Goal: Ask a question

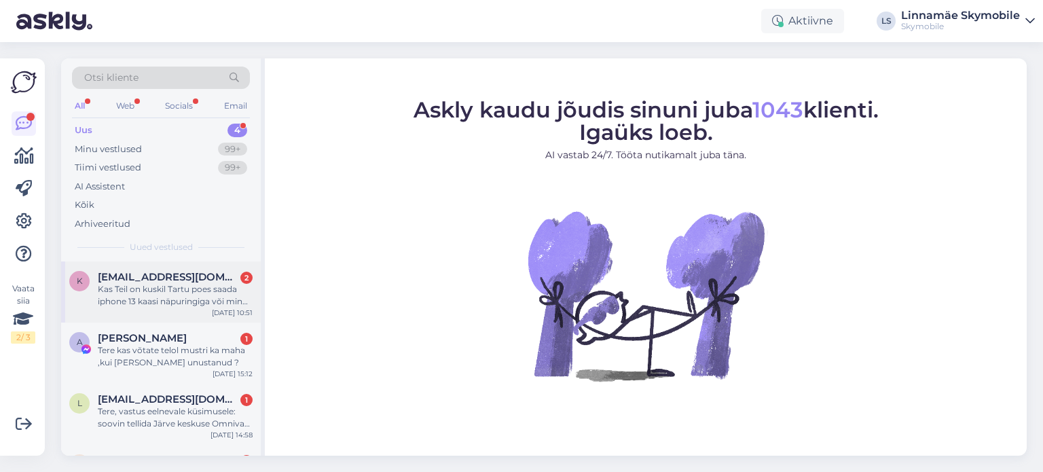
scroll to position [49, 0]
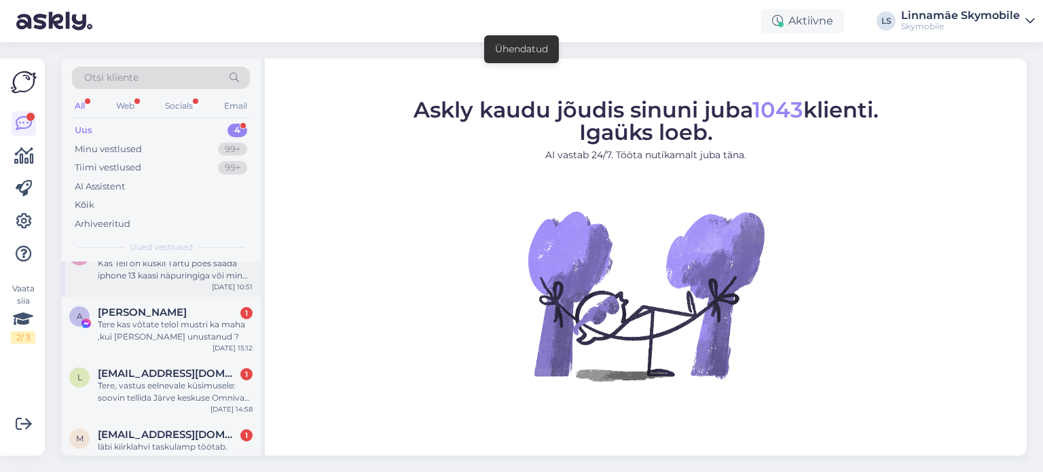
scroll to position [49, 0]
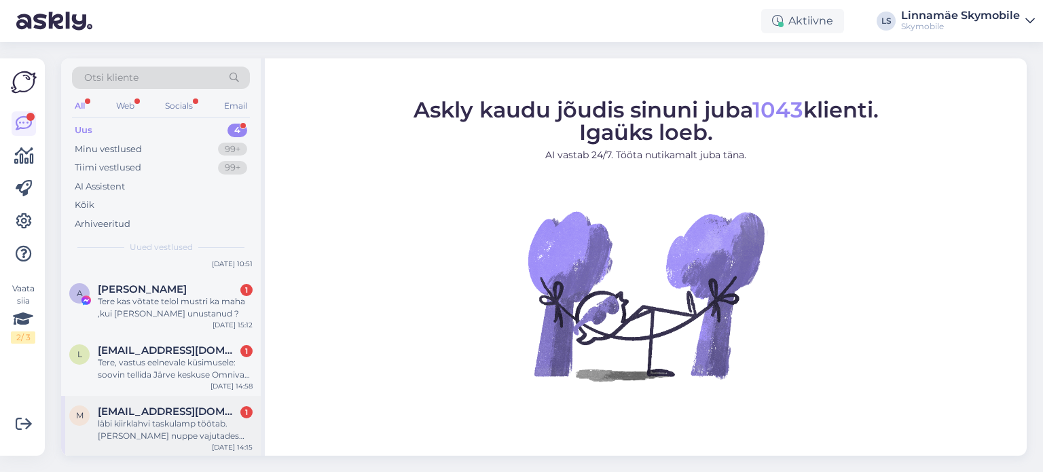
click at [160, 426] on div "läbi kiirklahvi taskulamp töötab. [PERSON_NAME] nuppe vajutades vahest vibrab, …" at bounding box center [175, 429] width 155 height 24
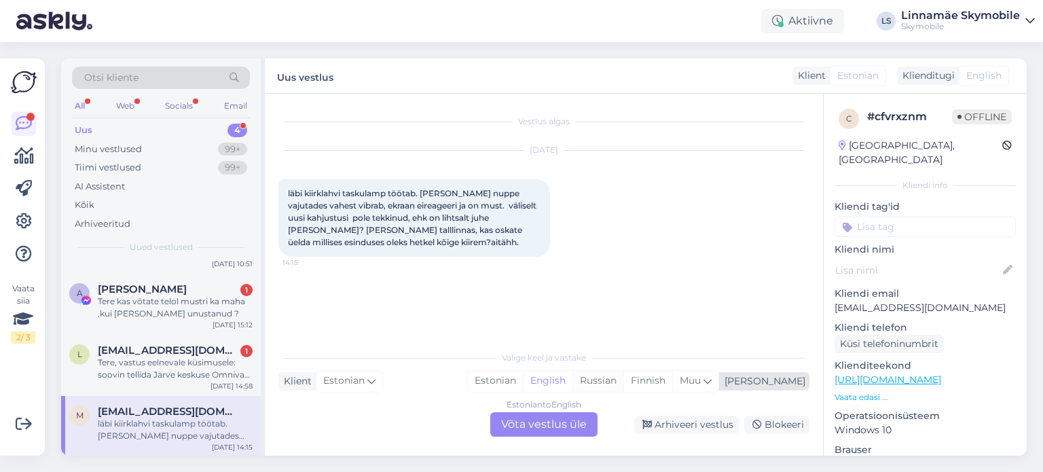
click at [623, 382] on div "Russian" at bounding box center [597, 381] width 51 height 20
click at [543, 421] on div "Estonian to Russian Võta vestlus üle" at bounding box center [543, 424] width 107 height 24
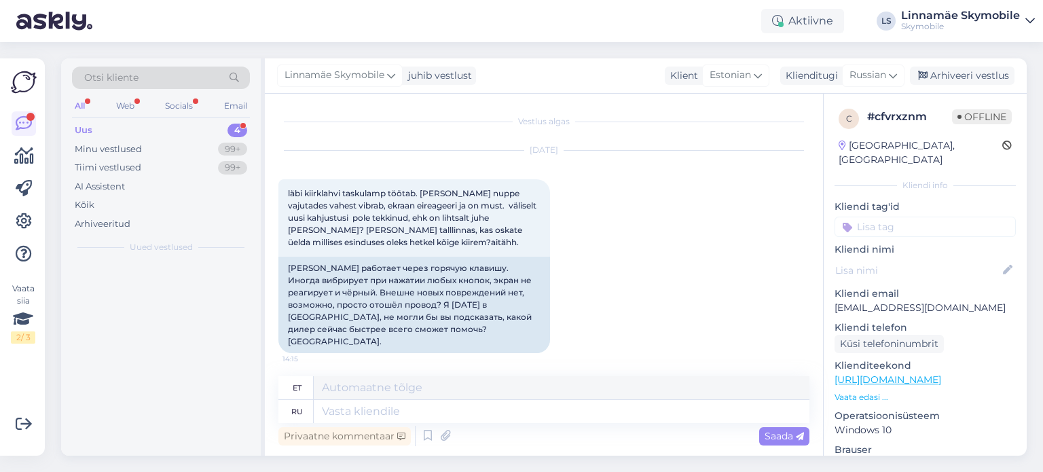
scroll to position [0, 0]
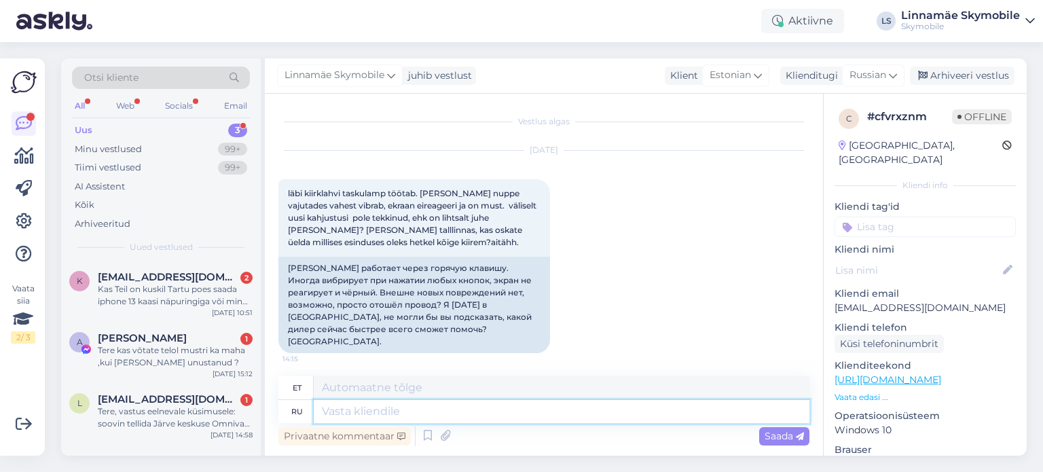
click at [477, 415] on textarea at bounding box center [561, 411] width 495 height 23
type textarea "y"
type textarea "н"
type textarea "Добрый"
type textarea "Lahke"
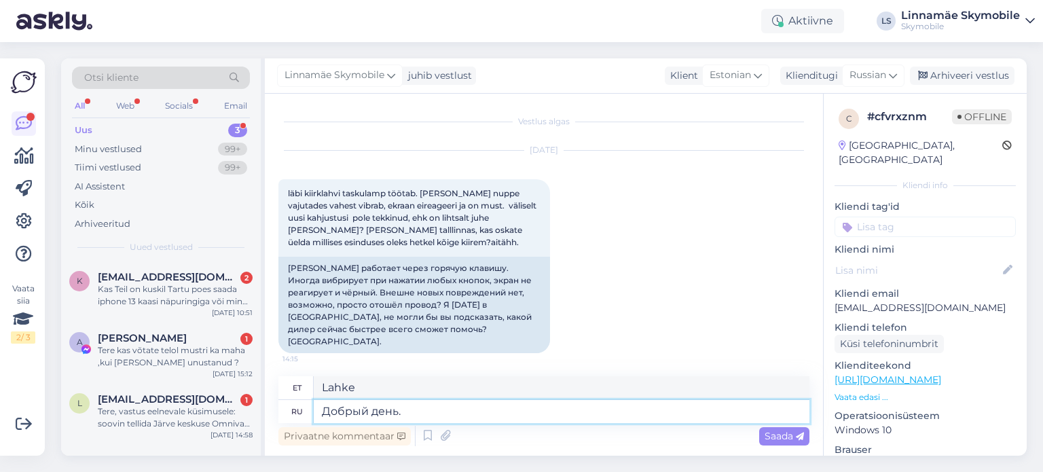
type textarea "Добрый день."
type textarea "Tere päevast."
type textarea "Добрый день. Нужно"
type textarea "Tere päevast. Vajan"
type textarea "Добрый день. Нужно оставлять н"
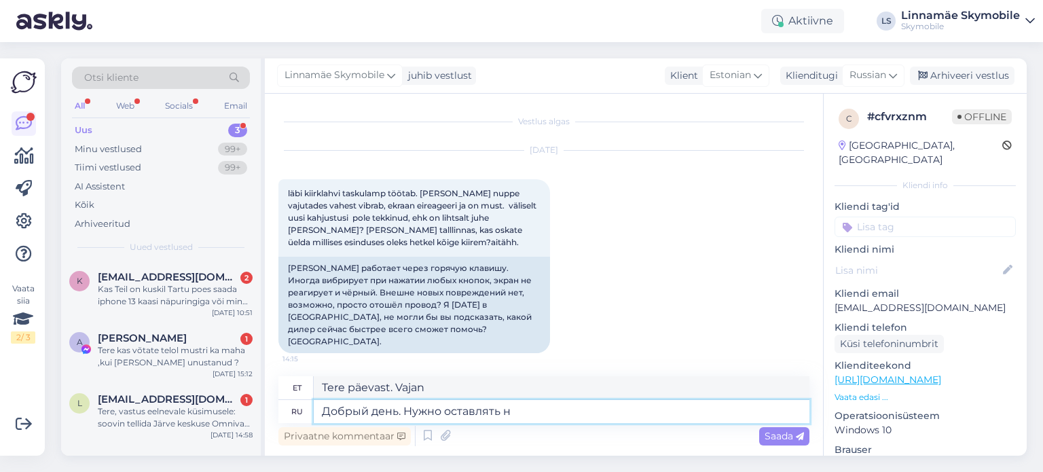
type textarea "Tere päevast. Te peate lahkuma."
type textarea "Добрый день. Нужно оставлять на"
type textarea "Tere päevast. Peate selle sisse lülitama."
type textarea "Добрый день. Нужно оставлять на диагностику,"
type textarea "Tere päevast. See tuleb diagnostikasse jätta."
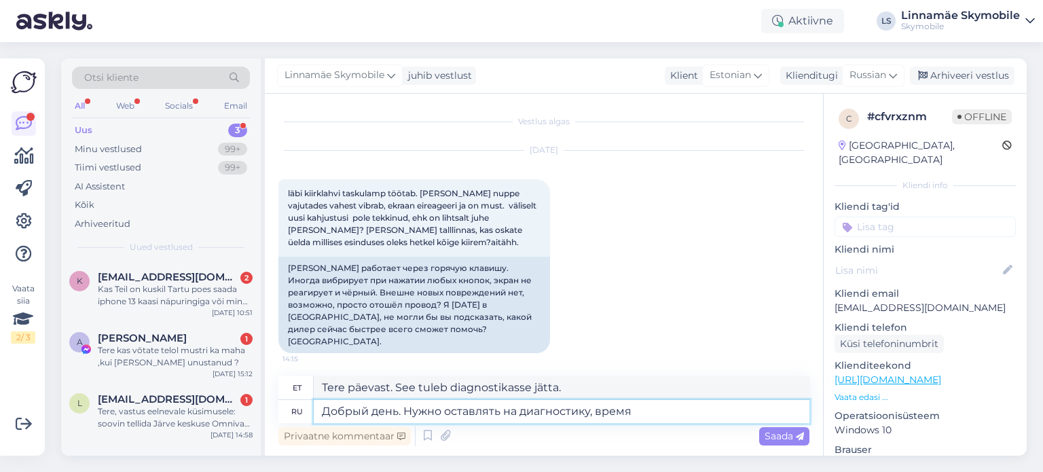
type textarea "Добрый день. Нужно оставлять на диагностику, время д"
type textarea "Tere päevast. See on vaja diagnostikaks ja ajaks jätta."
type textarea "Добрый день. Нужно оставлять на диагностику, время диагностики"
type textarea "Tere päevast. See on vaja diagnostikaks, diagnostika ajaks jätta."
type textarea "Добрый день. Нужно оставлять на диагностику, время диагностики 7"
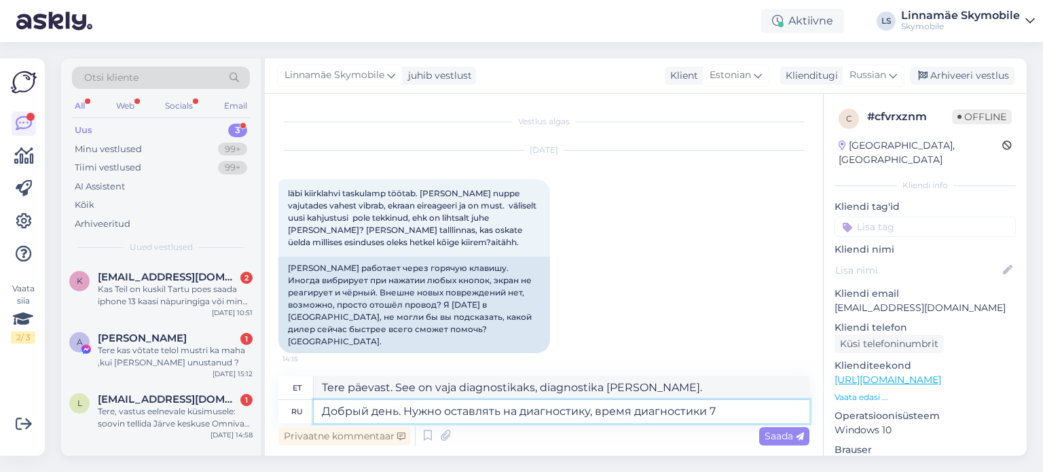
type textarea "Tere päevast. Diagnostika jaoks on vaja see jätta, diagnostika aeg on 7."
type textarea "Добрый день. Нужно оставлять на диагностику, время диагностики 7 рабочих"
type textarea "Tere päevast. Vaja on see diagnostikasse viia, diagnostika aeg on 7 tööpäeva."
type textarea "Добрый день. Нужно оставлять на диагностику, время диагностики 7 рабочих дней."
type textarea "Tere päevast. See tuleb diagnostikasse jätta, diagnostika aeg on 7 tööpäeva."
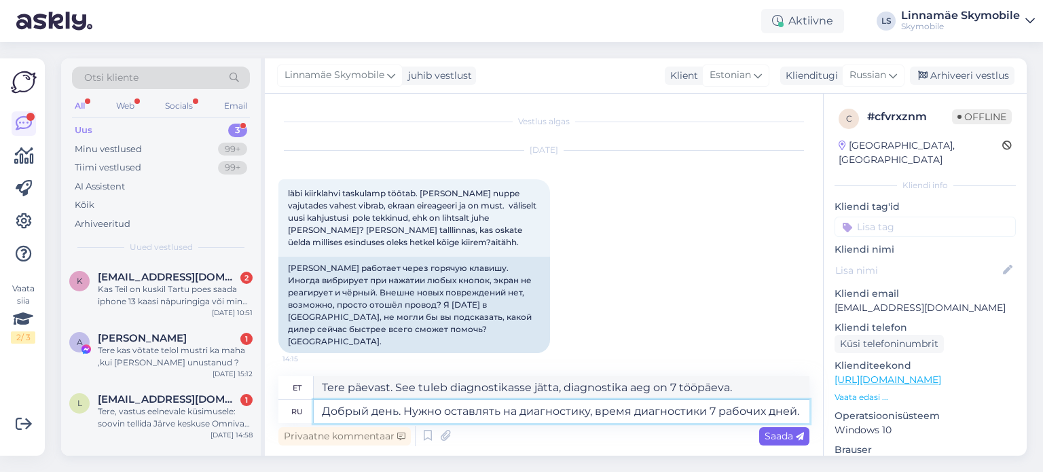
type textarea "Добрый день. Нужно оставлять на диагностику, время диагностики 7 рабочих дней."
click at [779, 437] on span "Saada" at bounding box center [783, 436] width 39 height 12
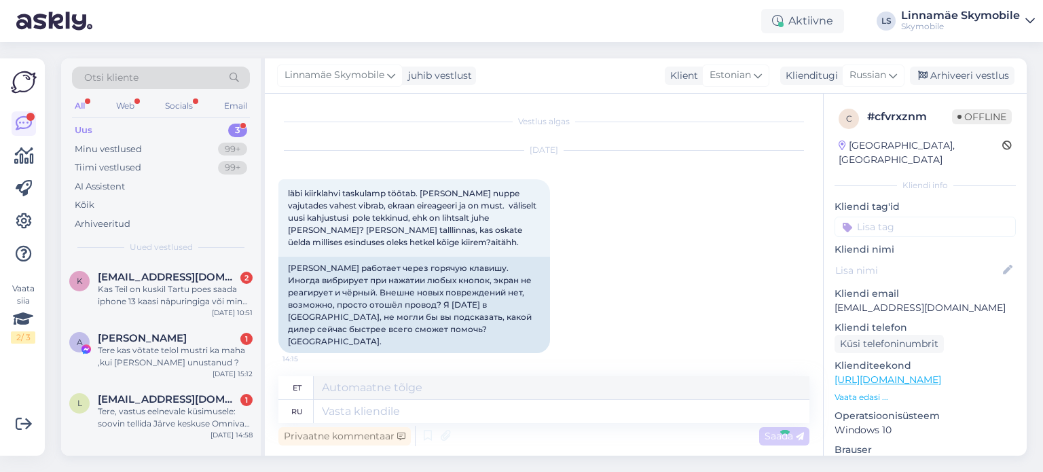
scroll to position [126, 0]
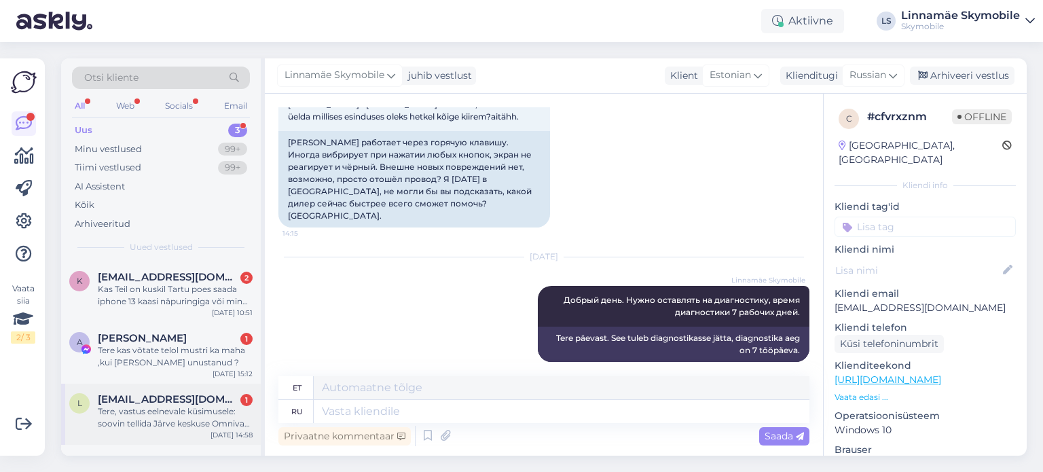
click at [130, 420] on div "Tere, vastus eelnevale küsimusele: soovin tellida Järve keskuse Omniva pakiauto…" at bounding box center [175, 417] width 155 height 24
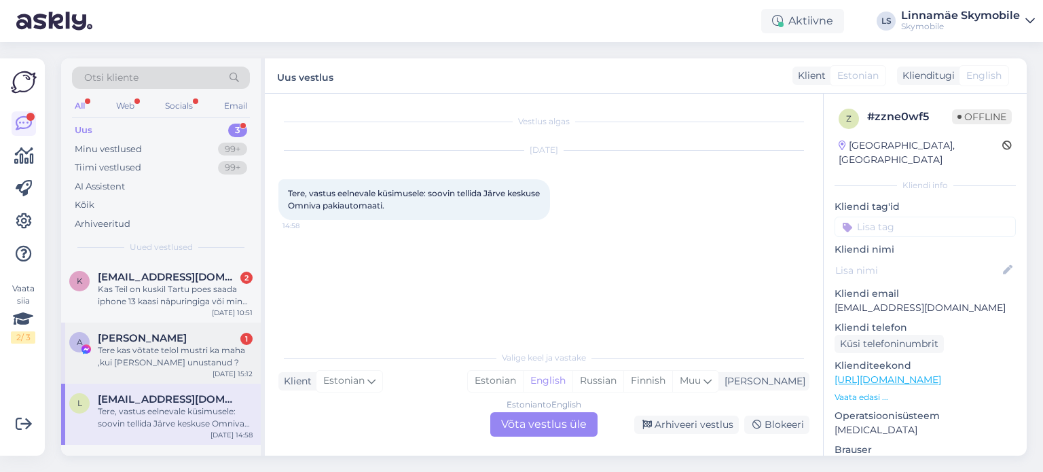
click at [155, 367] on div "Tere kas võtate telol mustri ka maha ,kui olen selle unustanud ?" at bounding box center [175, 356] width 155 height 24
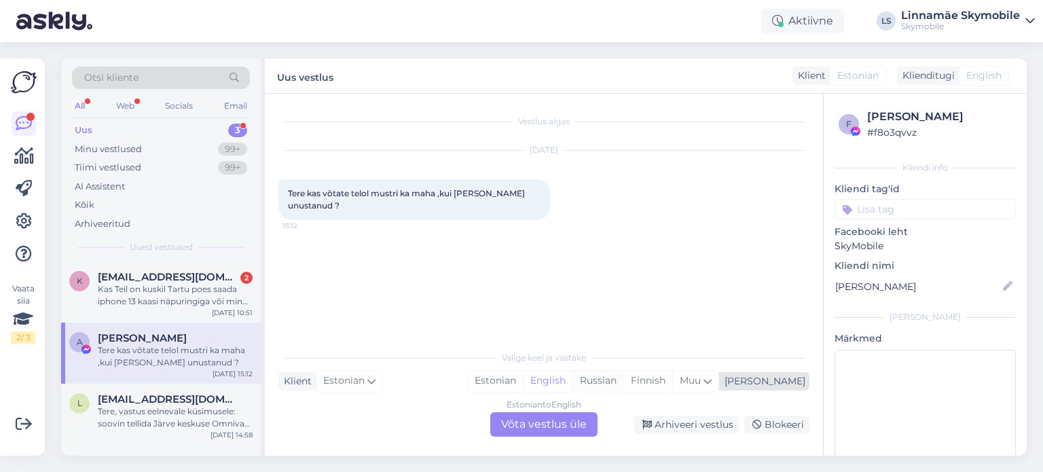
click at [623, 379] on div "Russian" at bounding box center [597, 381] width 51 height 20
click at [546, 426] on div "Estonian to Russian Võta vestlus üle" at bounding box center [543, 424] width 107 height 24
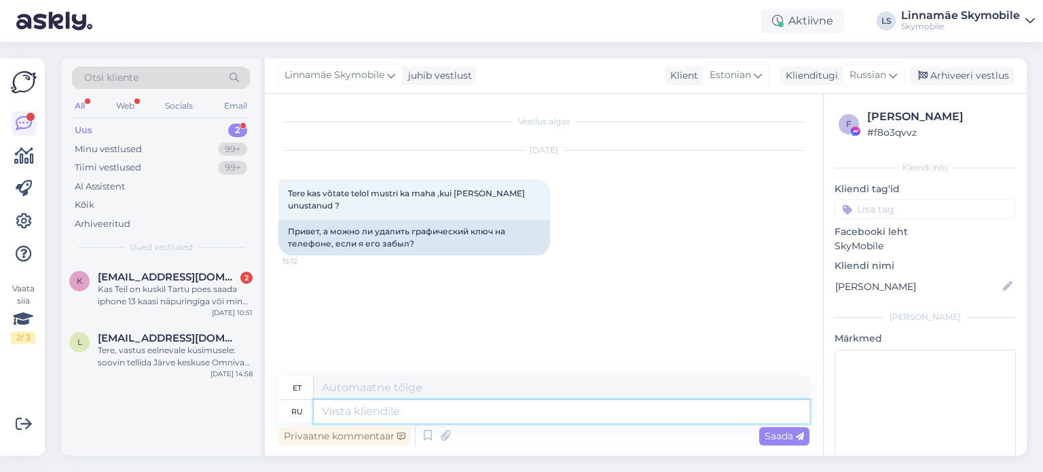
click at [416, 415] on textarea at bounding box center [561, 411] width 495 height 23
type textarea "Lj,hsq"
type textarea "L"
type textarea "Здравствуйте,"
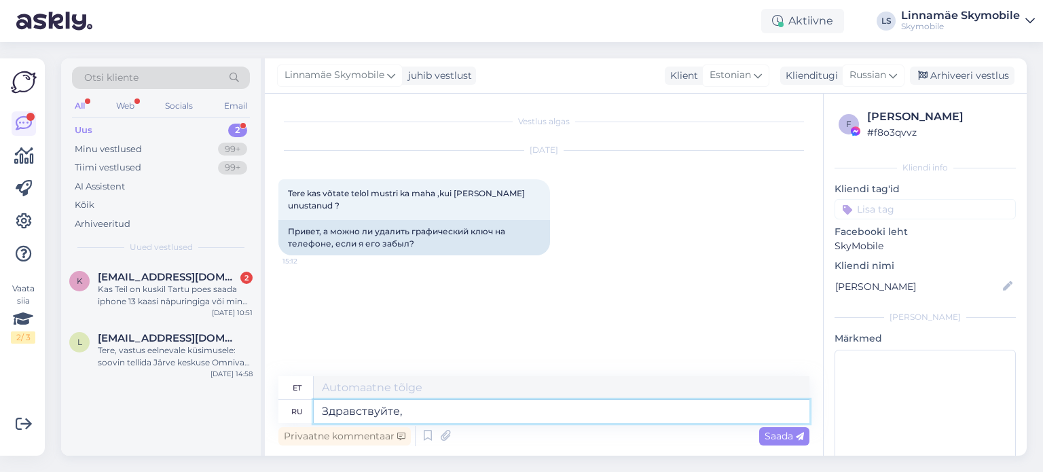
type textarea "Tere,"
type textarea "Здравствуйте, да"
type textarea "Tere, jah."
type textarea "Здравствуйте, да можно"
type textarea "Tere, jah, saate küll."
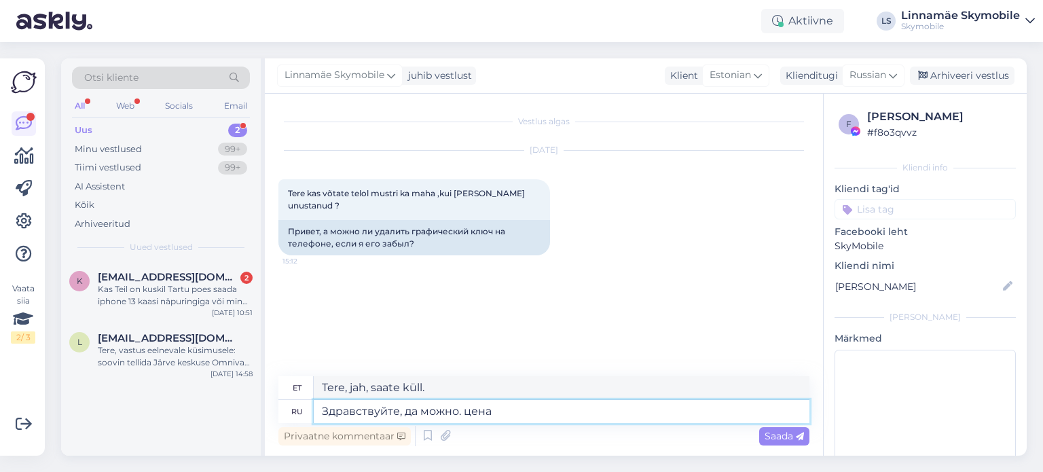
type textarea "Здравствуйте, да можно. цена"
type textarea "Tere, jah, saate. Hind"
type textarea "Здравствуйте, да можно. цена сброса п"
type textarea "Tere, jah, saate. lähtestage hind"
type textarea "Здравствуйте, да можно. цена сброса пароля"
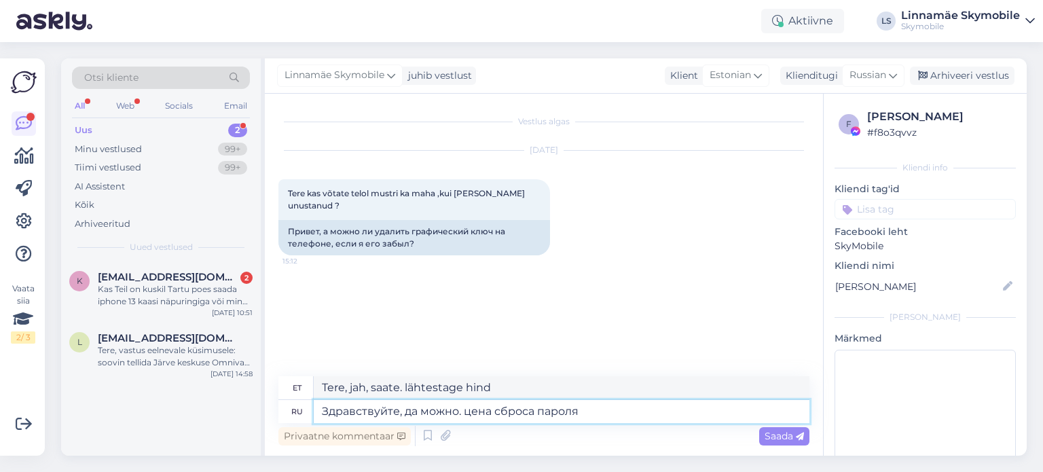
type textarea "Tere, jah, saate. Parooli lähtestamise hind"
type textarea "Здравствуйте, да можно. цена сброса пароля 65 е"
type textarea "Tere, jah, saate. Parooli lähtestamise hind on 65."
type textarea "Здравствуйте, да можно. цена сброса пароля 65 евро"
type textarea "Tere, jah, saate. Parooli lähtestamise hind on 65 eurot."
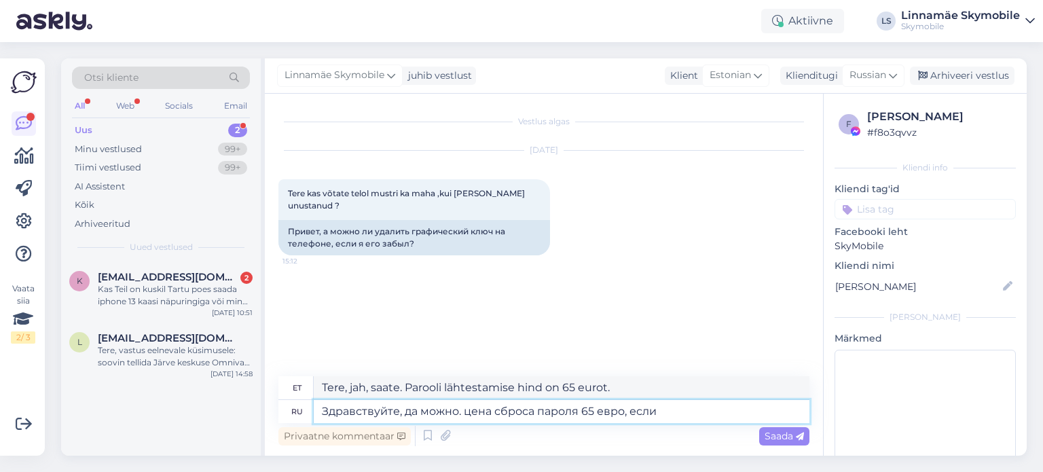
type textarea "Здравствуйте, да можно. цена сброса пароля 65 евро, если н"
type textarea "Tere, jah, saate. Parooli lähtestamise hind on 65 eurot, kui"
type textarea "Здравствуйте, да можно. цена сброса пароля 65 евро, если не з"
type textarea "Tere, jah, saate. Parooli lähtestamise hind on 65 eurot, vastasel juhul..."
type textarea "Здравствуйте, да можно. цена сброса пароля 65 евро, если не знаете"
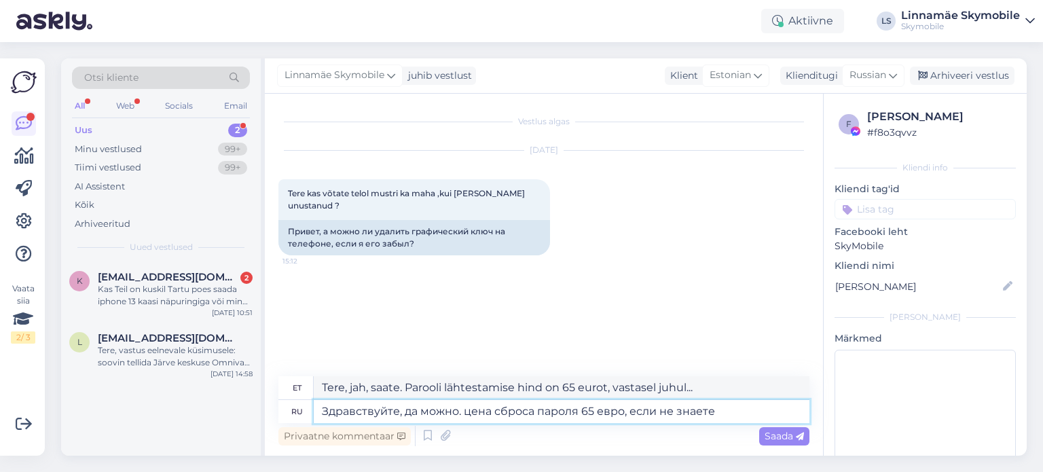
type textarea "Tere, jah, saate. Parooli lähtestamise hind on 65 eurot, kui te ei tea"
type textarea "Здравствуйте, да можно. цена сброса пароля 65 евро, если не знаете аккаун"
type textarea "Tere, jah, saate. Parooli lähtestamise hind on 65 eurot, kui te ei tea kontot."
type textarea "Здравствуйте, да можно. цена сброса пароля 65 евро, если не знаете аккаунт гугл"
type textarea "Tere, jah, saate. Parooli lähtestamise hind on 65 eurot, kui te ei tea oma Goog…"
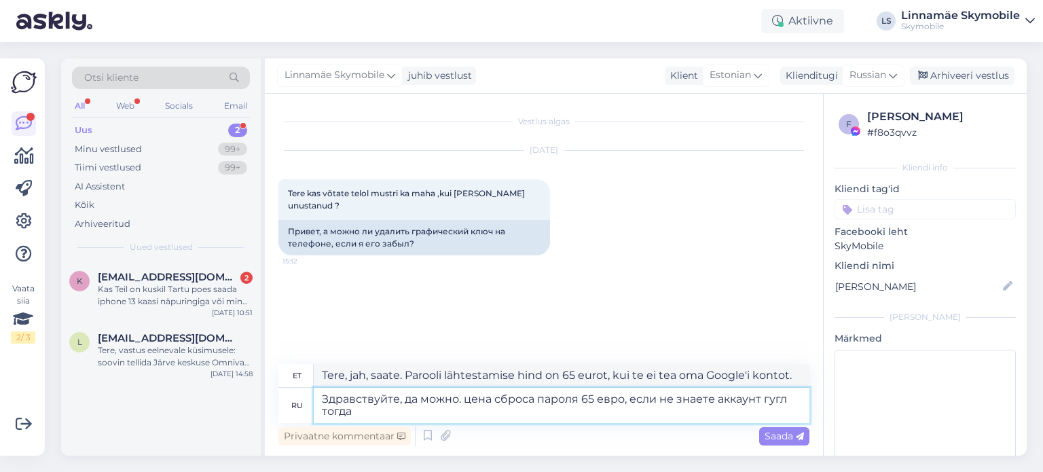
type textarea "Здравствуйте, да можно. цена сброса пароля 65 евро, если не знаете аккаунт гугл…"
type textarea "Tere, jah, saate. Parooli lähtestamise hind on 65 eurot, kui te ei tea oma Goog…"
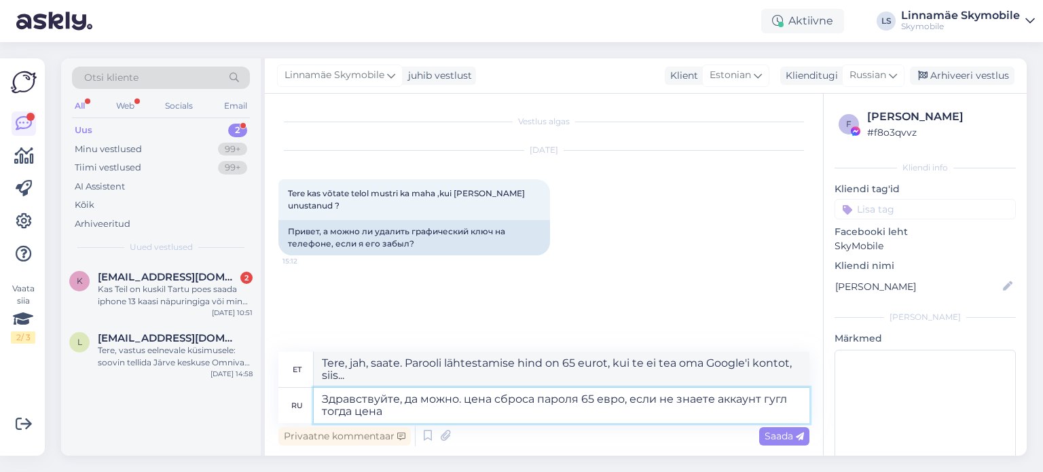
type textarea "Здравствуйте, да можно. цена сброса пароля 65 евро, если не знаете аккаунт гугл…"
type textarea "Tere, jah, saate. Parooli lähtestamise hind on 65 eurot, kui te ei tea oma Goog…"
type textarea "Здравствуйте, да можно. цена сброса пароля 65 евро, если не знаете аккаунт гугл…"
type textarea "Tere, jah, saate. Parooli lähtestamise hind on 65 eurot, kui te ei tea oma Goog…"
type textarea "Здравствуйте, да можно. цена сброса пароля 65 евро, если не знаете аккаунт гугл…"
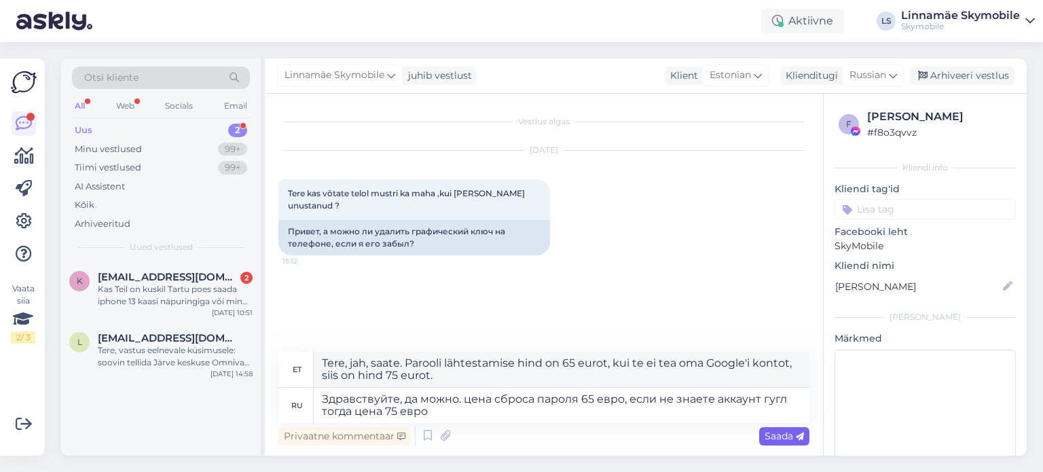
click at [779, 438] on span "Saada" at bounding box center [783, 436] width 39 height 12
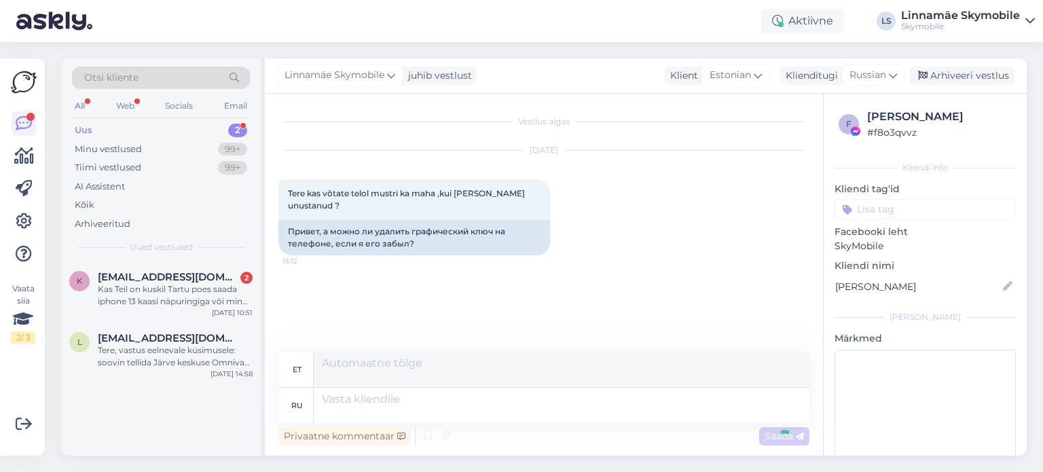
scroll to position [41, 0]
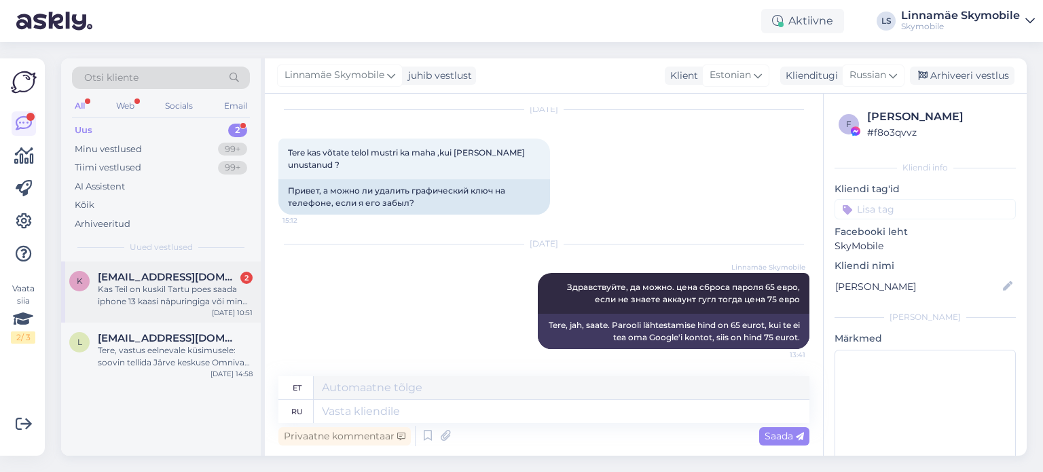
click at [185, 293] on div "Kas Teil on kuskil Tartu poes saada iphone 13 kaasi näpuringiga või mingi iluke…" at bounding box center [175, 295] width 155 height 24
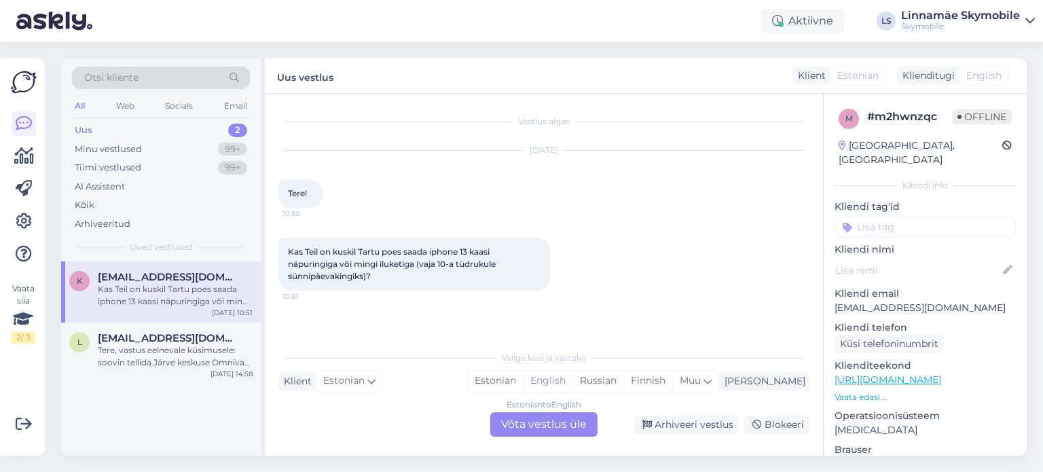
scroll to position [0, 0]
click at [623, 385] on div "Russian" at bounding box center [597, 381] width 51 height 20
click at [538, 433] on div "Estonian to Russian Võta vestlus üle" at bounding box center [543, 424] width 107 height 24
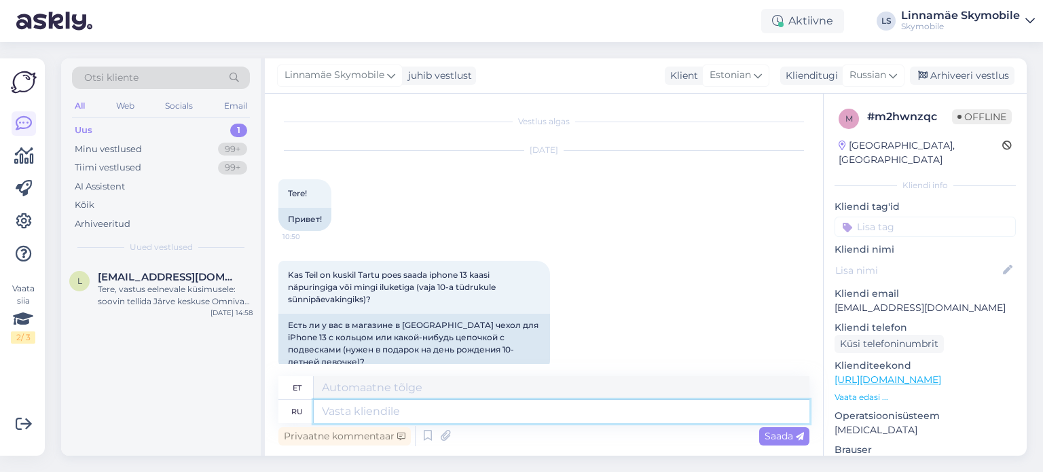
click at [440, 413] on textarea at bounding box center [561, 411] width 495 height 23
type textarea "Зд"
type textarea "Tere"
type textarea "Здравствуйте."
type textarea "Tere."
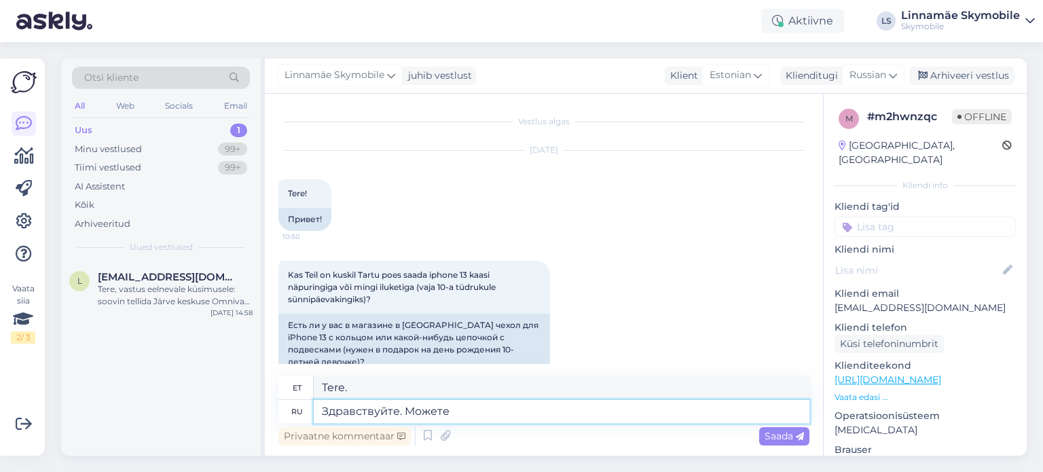
type textarea "Здравствуйте. Можете"
type textarea "Tere. Võite küll."
type textarea "Здравствуйте. Можете за"
type textarea "Tere. Kas te saaksite palun"
type textarea "Здравствуйте. Можете заехать и"
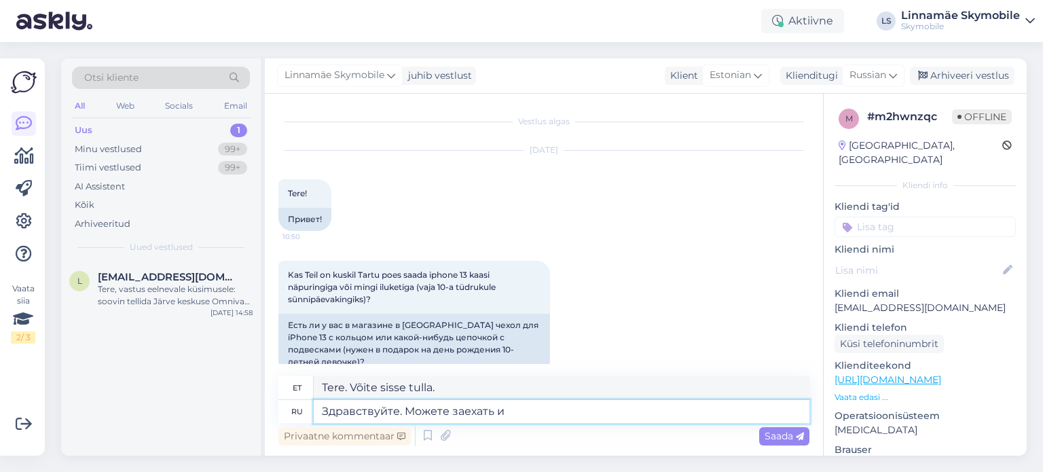
type textarea "Tere. Võite tulla ja"
type textarea "Здравствуйте. Можете заехать и посмотреть"
type textarea "Tere, võite tulla ja vaatama."
type textarea "Здравствуйте. Можете заехать и посмотреть в"
type textarea "Tere. Võite tulla ja vaatama"
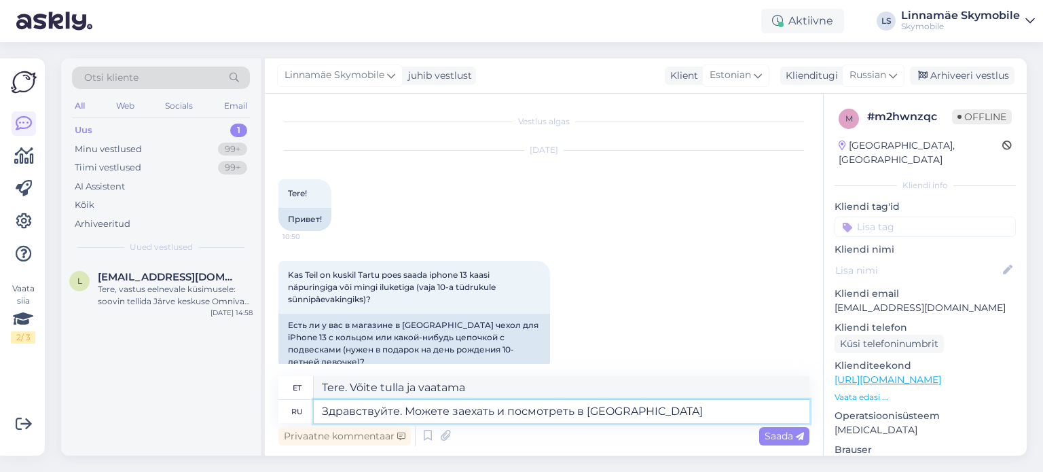
type textarea "Здравствуйте. Можете заехать и посмотреть в Tartu"
type textarea "Tere. Võite tulla vaatama Tartusse."
type textarea "Здравствуйте. Можете заехать и посмотреть в Tartu l"
type textarea "Tere. Võite tulla ja vaatama Tartus."
type textarea "Здравствуйте. Можете заехать и посмотреть в Tartu"
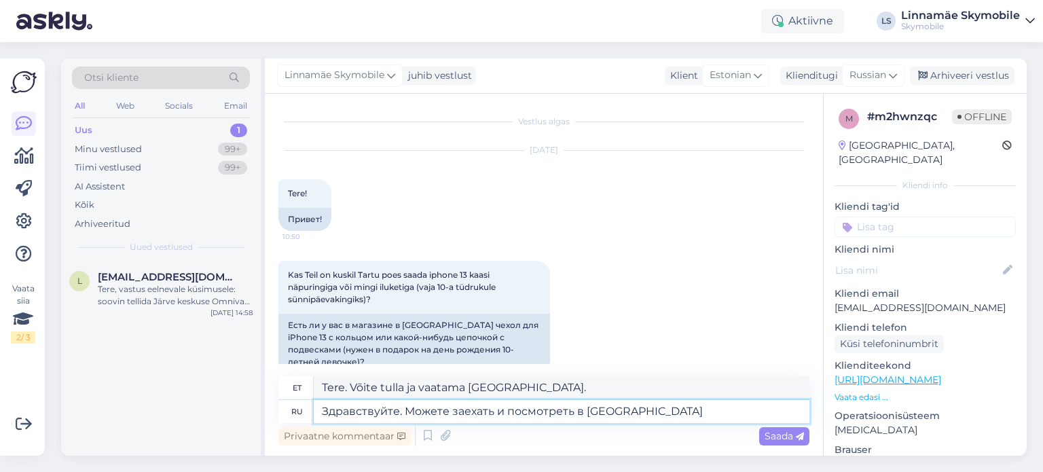
type textarea "Tere. Võite tulla vaatama Tartusse."
type textarea "Здравствуйте. Можете заехать и посмотреть в Tartu Lõunakesku"
type textarea "Tere. Tartu Lõunakeskusega saab tutvuma tulla"
type textarea "Здравствуйте. Можете заехать и посмотреть в Tartu Lõunakeskus или"
type textarea "Tere. Võite läbi astuda ja vaadata Tartu Lõunakeskusest või"
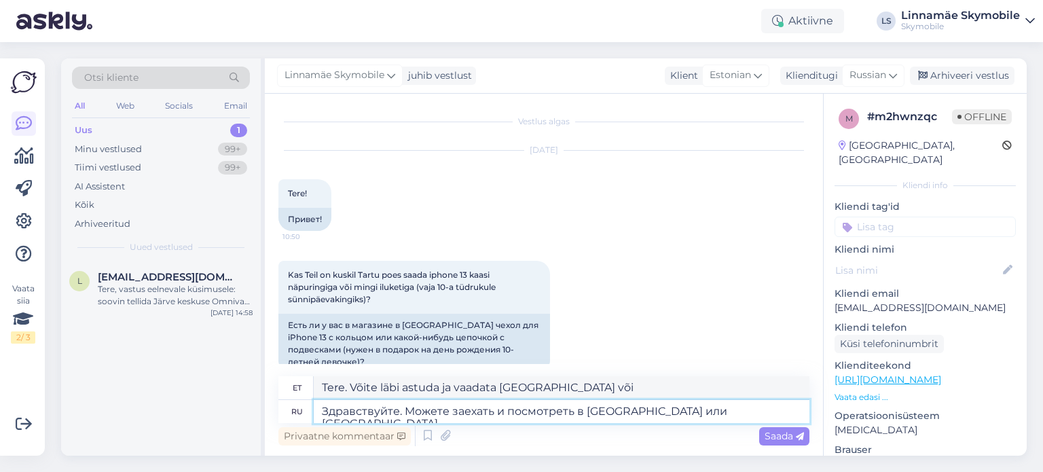
type textarea "Здравствуйте. Можете заехать и посмотреть в Tartu Lõunakeskus или Tartu"
type textarea "Tere. Võite läbi astuda ja vaadata Tartu Lõunakeskust või Tartut"
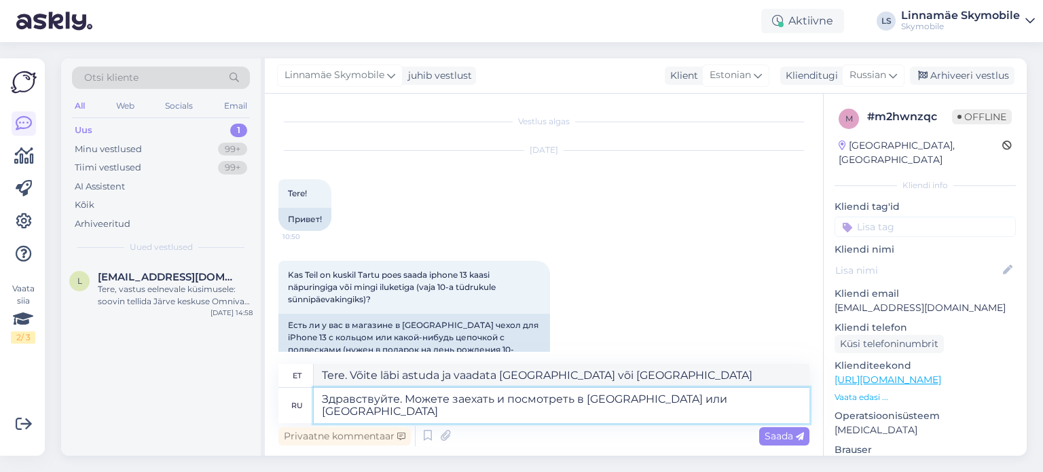
type textarea "Здравствуйте. Можете заехать и посмотреть в Tartu Lõunakeskus или Tartu Kaubama…"
type textarea "Tere. Läbi astuda saab Tartu Lõunakeskusesse või Tartu Kaubamajasse"
click at [495, 399] on textarea "Здравствуйте. Можете заехать и посмотреть в Tartu Lõunakeskus или Tartu Kaubama…" at bounding box center [561, 405] width 495 height 35
type textarea "Здравствуйте. Можете заехать в наши магазии посмотреть в Tartu Lõunakeskus или …"
type textarea "Tere. Külastada saab meie kauplusi Tartu Lõunakeskuses või Tartu Kaubamajas"
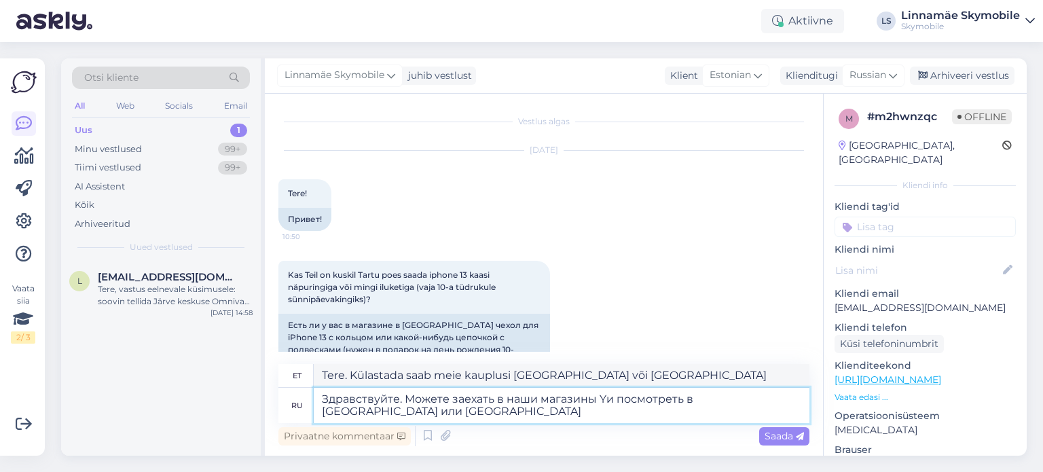
type textarea "Здравствуйте. Можете заехать в наши магазины Yoи посмотреть в Tartu Lõunakeskus…"
type textarea "Tere. Külastada saab meie kauplusi ja piiluda Tartu Lõunakeskusesse või Tartu K…"
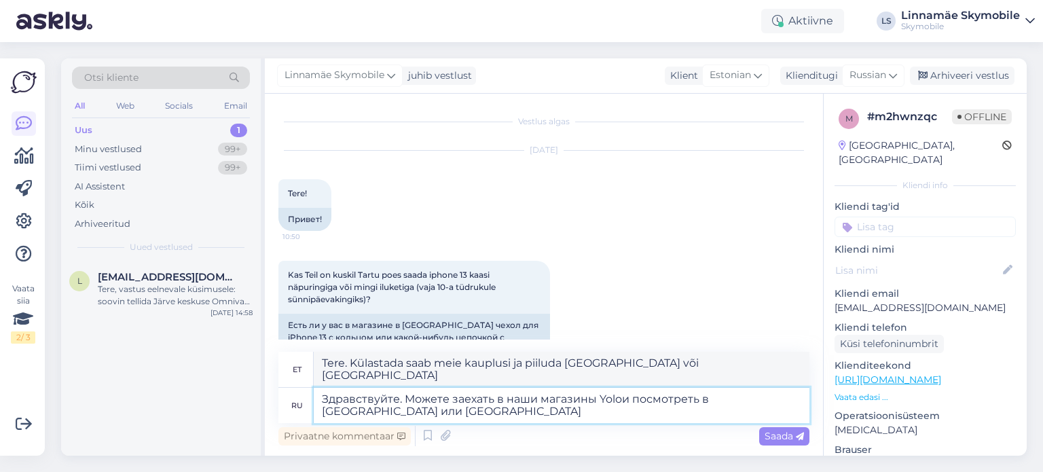
type textarea "Здравствуйте. Можете заехать в наши магазины Yolo и посмотреть в Tartu Lõunakes…"
type textarea "Tere. Saab külastada meie Yolo kauplusi ja piiluda Tartu Lõunakeskusesse või Ta…"
click at [547, 414] on textarea "Здравствуйте. Можете заехать в наши магазины Yolo и посмотреть в Tartu Lõunakes…" at bounding box center [561, 405] width 495 height 35
type textarea "Здравствуйте. Можете заехать в наши магазины Yolo и посмотреть в Tartu Lõunakes…"
type textarea "Tere. Külastada saab meie Yolo kauplusi ja piiluda Tartu Lõunakeskusesse või Ta…"
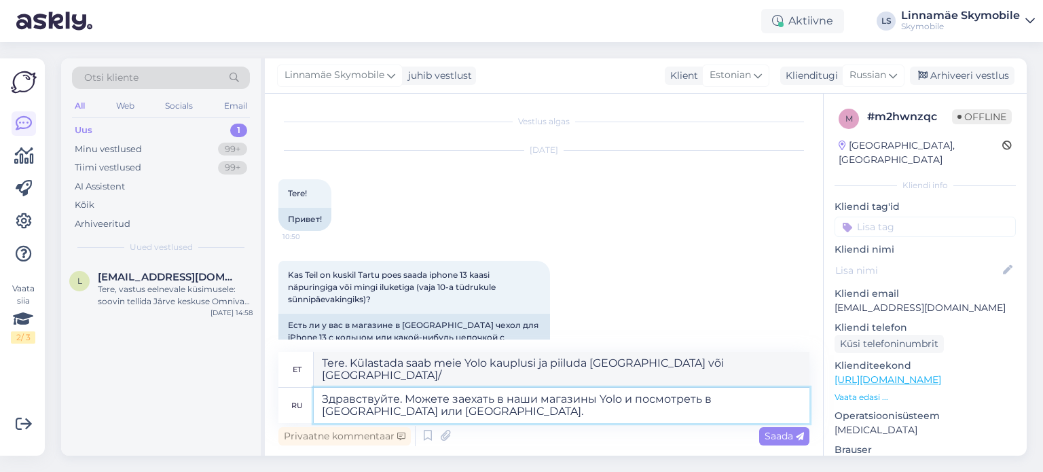
type textarea "Здравствуйте. Можете заехать в наши магазины Yolo и посмотреть в Tartu Lõunakes…"
type textarea "Tere. Külastada saab meie Yolo kauplusi ja piiluda Tartu Lõunakeskusesse või Ta…"
type textarea "Здравствуйте. Можете заехать в наши магазины Yolo и посмотреть в Tartu Lõunakes…"
type textarea "Tere. Saab külastada meie Yolo kauplusi ja piiluda Tartu Lõunakeskusesse või Ta…"
type textarea "Здравствуйте. Можете заехать в наши магазины Yolo и посмотреть в Tartu Lõunakes…"
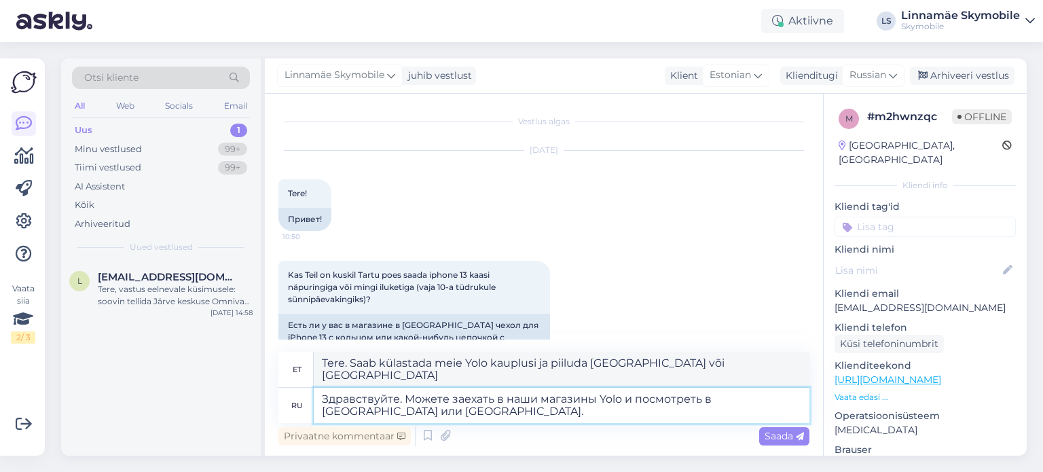
type textarea "Tere. Külastada saab meie Yolo kauplusi ja piiluda Tartu Lõunakeskusesse või Ta…"
type textarea "Здравствуйте. Можете заехать в наши магазины Yolo и посмотреть в Tartu Lõunakes…"
type textarea "Tere. Saab külastada meie Yolo kauplusi ja piiluda Tartu Lõunakeskusesse või Ta…"
type textarea "Здравствуйте. Можете заехать в наши магазины Yolo и посмотреть в Tartu Lõunakes…"
type textarea "Tere. Saab külastada meie Yolo kauplusi ja piiluda Tartu Lõunakeskusesse või Ta…"
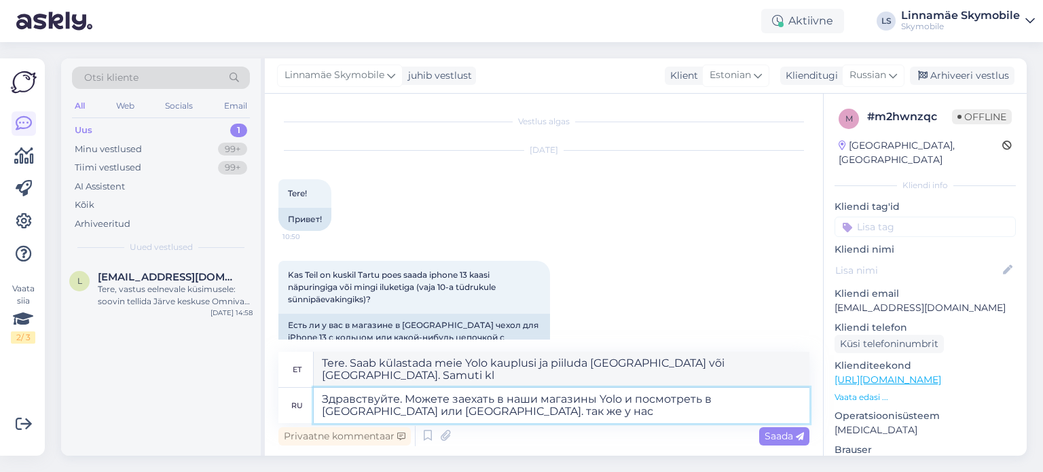
type textarea "Здравствуйте. Можете заехать в наши магазины Yolo и посмотреть в Tartu Lõunakes…"
type textarea "Tere. Külastada saab meie Yolo kauplusi ja vaadata Tartu Lõunakeskusesse või Ta…"
type textarea "Здравствуйте. Можете заехать в наши магазины Yolo и посмотреть в Tartu Lõunakes…"
type textarea "Tere. Külastada saab meie Yolo kauplusi ja piiluda Tartu Lõunakeskusesse või Ta…"
type textarea "Здравствуйте. Можете заехать в наши магазины Yolo и посмотреть в Tartu Lõunakes…"
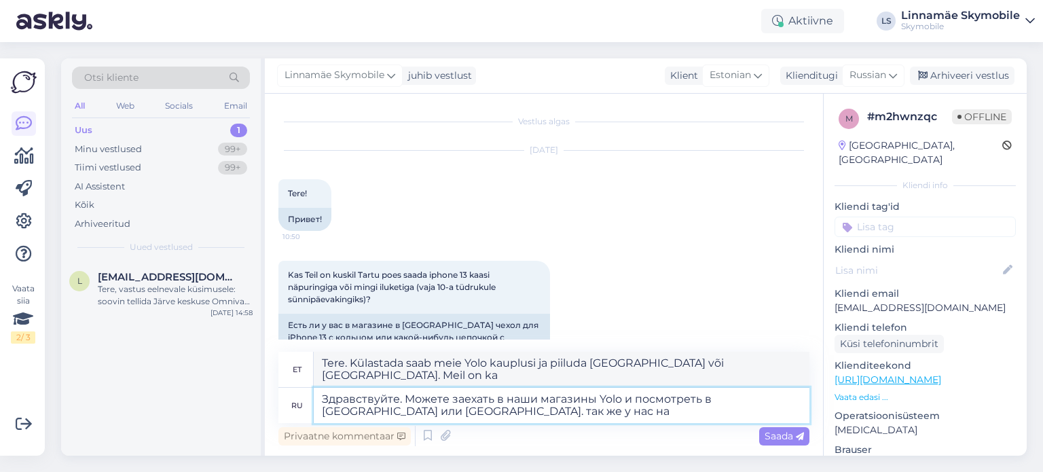
type textarea "Tere. Võite külastada meie Yolo kauplusi ja heita pilgu Tartu Lõunakeskusesse v…"
type textarea "Здравствуйте. Можете заехать в наши магазины Yolo и посмотреть в Tartu Lõunakes…"
type textarea "Tere. Saab külastada meie Yolo kauplusi ja piiluda Tartu Lõunakeskusesse või Ta…"
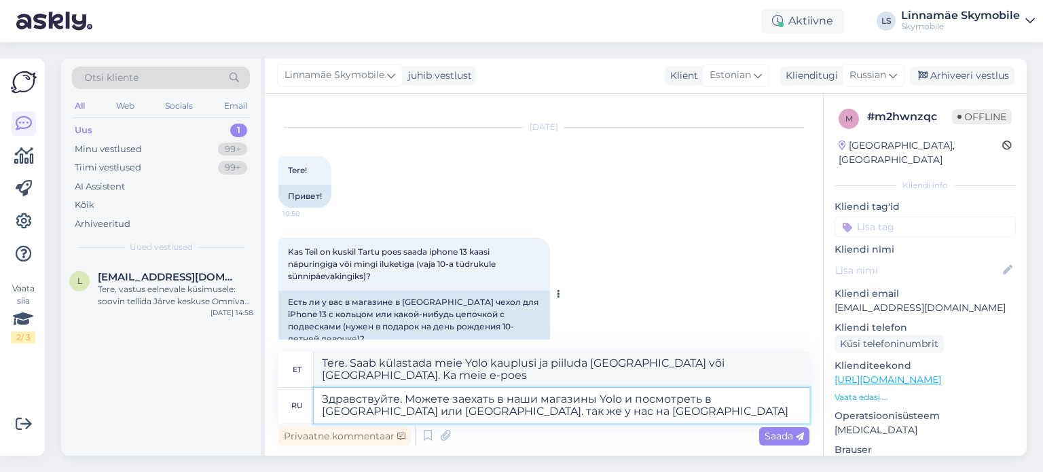
scroll to position [36, 0]
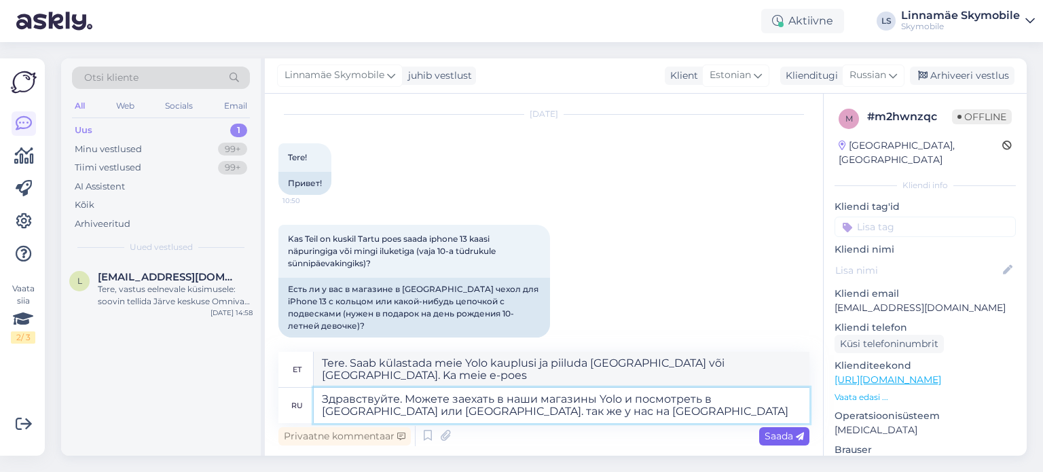
type textarea "Здравствуйте. Можете заехать в наши магазины Yolo и посмотреть в Tartu Lõunakes…"
click at [782, 438] on span "Saada" at bounding box center [783, 436] width 39 height 12
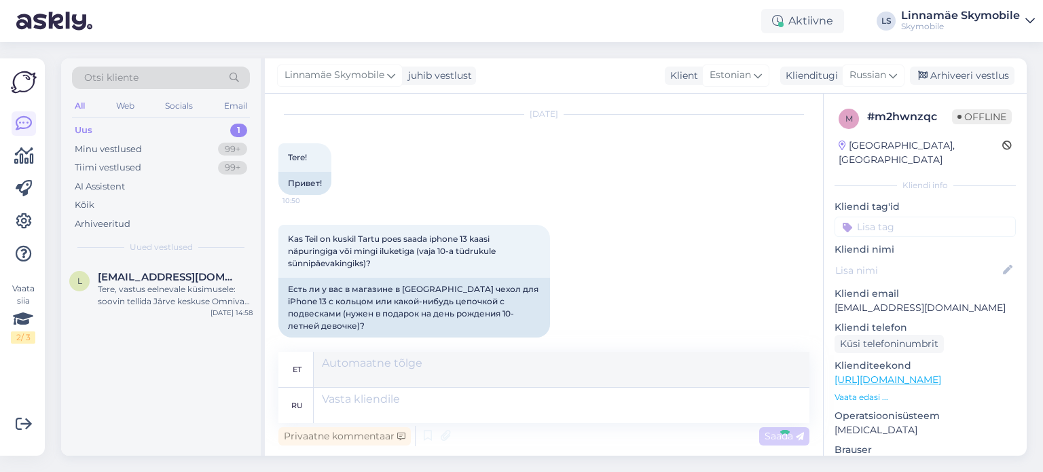
scroll to position [130, 0]
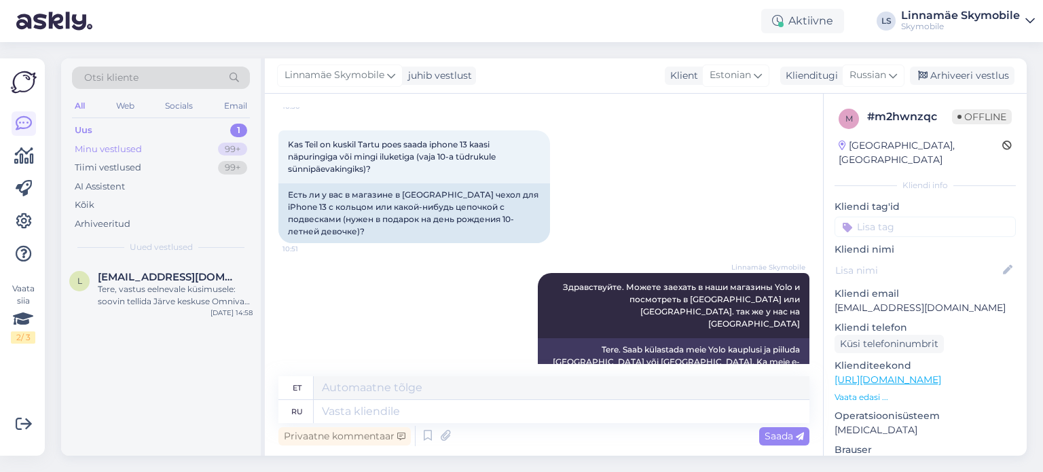
click at [168, 140] on div "Minu vestlused 99+" at bounding box center [161, 149] width 178 height 19
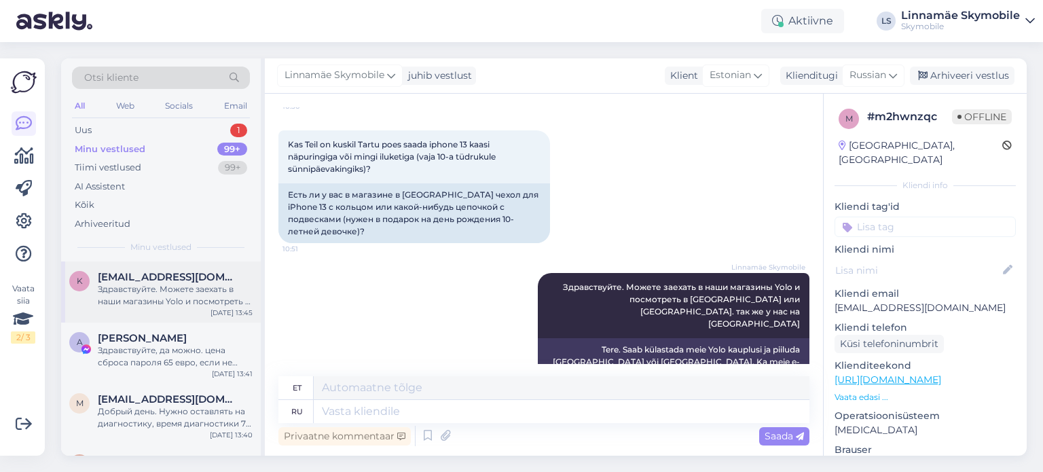
click at [203, 293] on div "Здравствуйте. Можете заехать в наши магазины Yolo и посмотреть в Tartu Lõunakes…" at bounding box center [175, 295] width 155 height 24
click at [190, 350] on div "Здравствуйте, да можно. цена сброса пароля 65 евро, если не знаете аккаунт гугл…" at bounding box center [175, 356] width 155 height 24
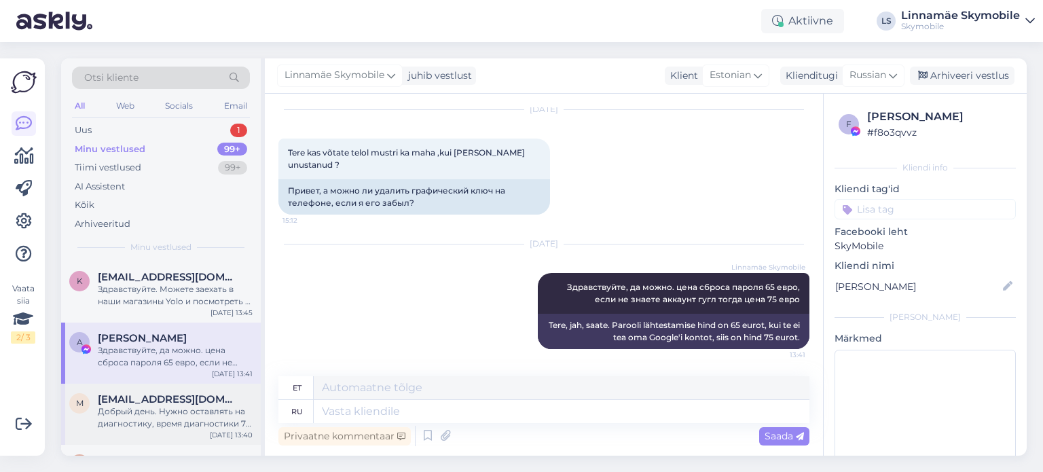
click at [205, 413] on div "Добрый день. Нужно оставлять на диагностику, время диагностики 7 рабочих дней." at bounding box center [175, 417] width 155 height 24
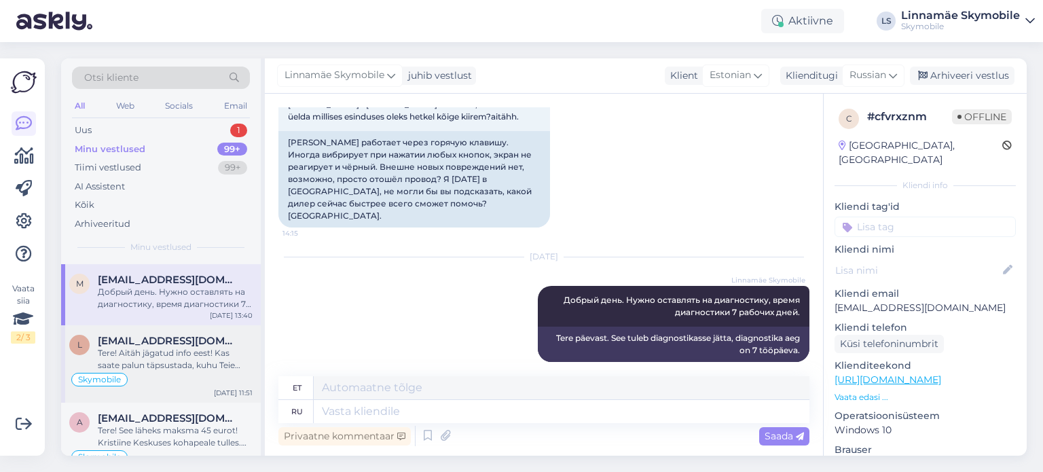
scroll to position [136, 0]
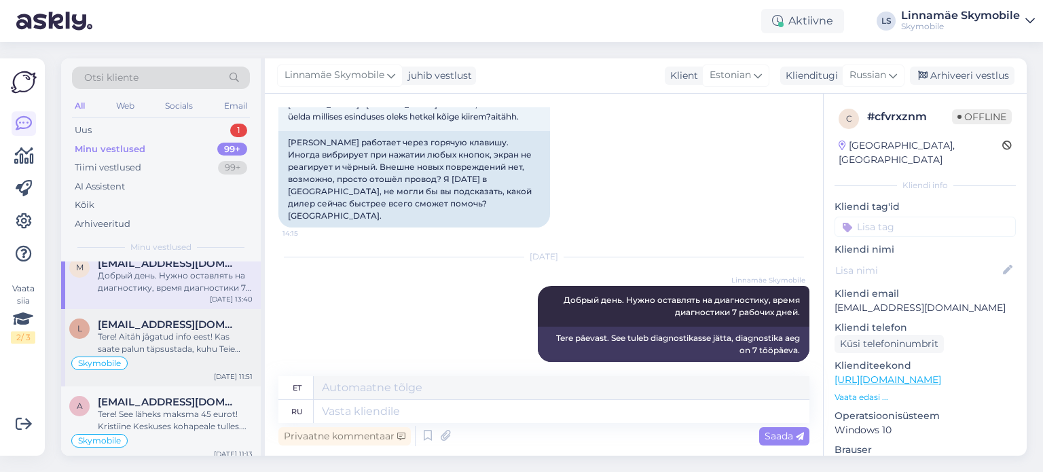
click at [204, 347] on div "Tere! Aitäh jägatud info eest! Kas saate palun täpsustada, kuhu Teie sooviksite…" at bounding box center [175, 343] width 155 height 24
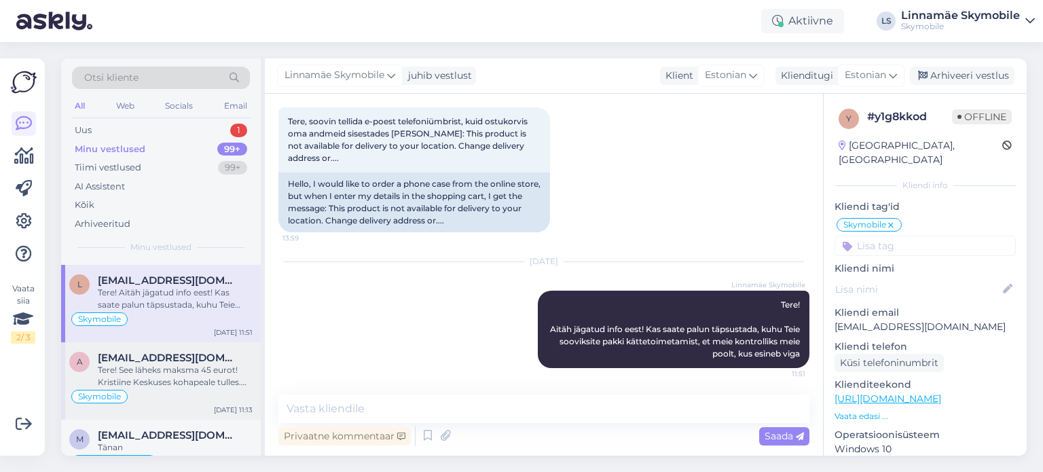
scroll to position [204, 0]
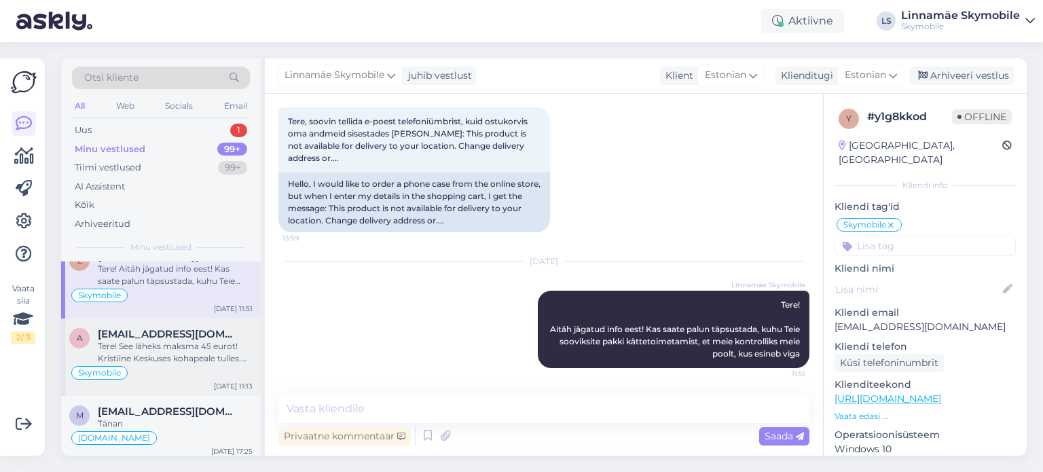
click at [202, 360] on div "Tere! See läheks maksma 45 eurot! Kristiine Keskuses kohapeale tulles. Mujalt e…" at bounding box center [175, 352] width 155 height 24
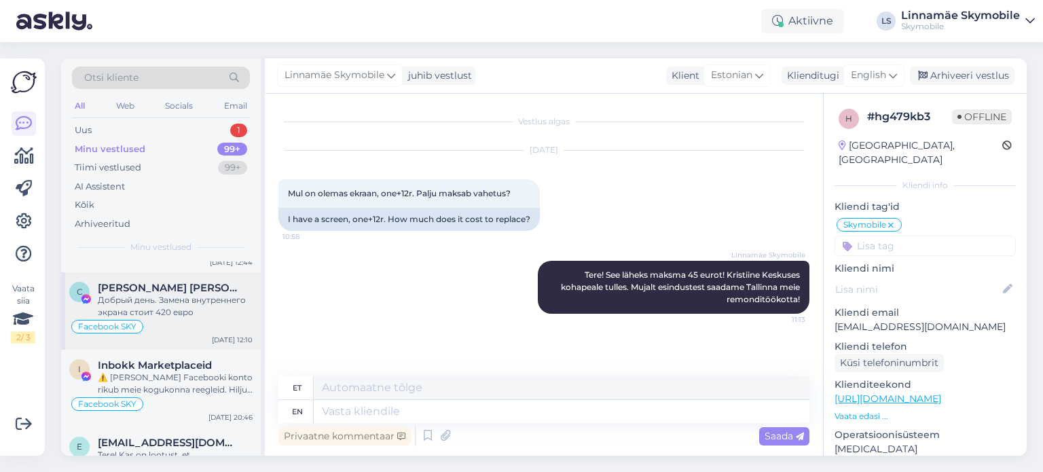
scroll to position [475, 0]
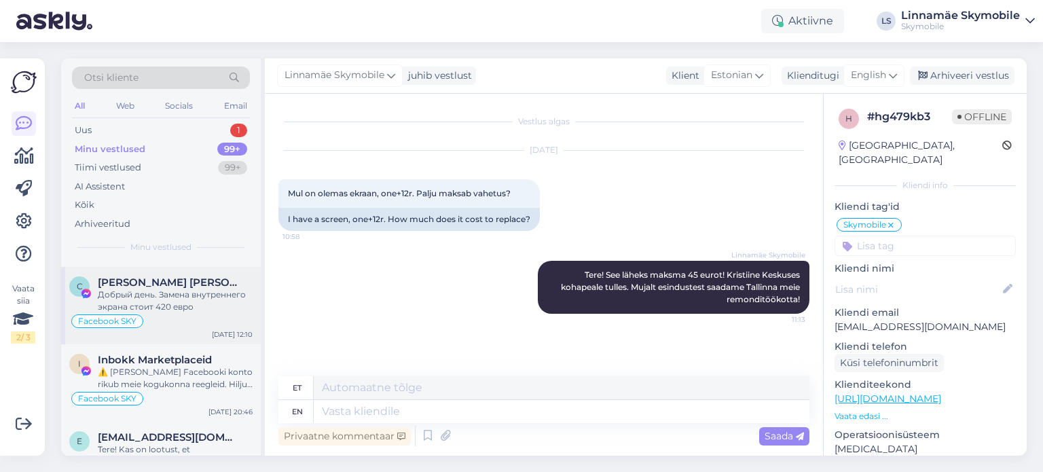
click at [189, 311] on div "Добрый день. Замена внутреннего экрана стоит 420 евро" at bounding box center [175, 300] width 155 height 24
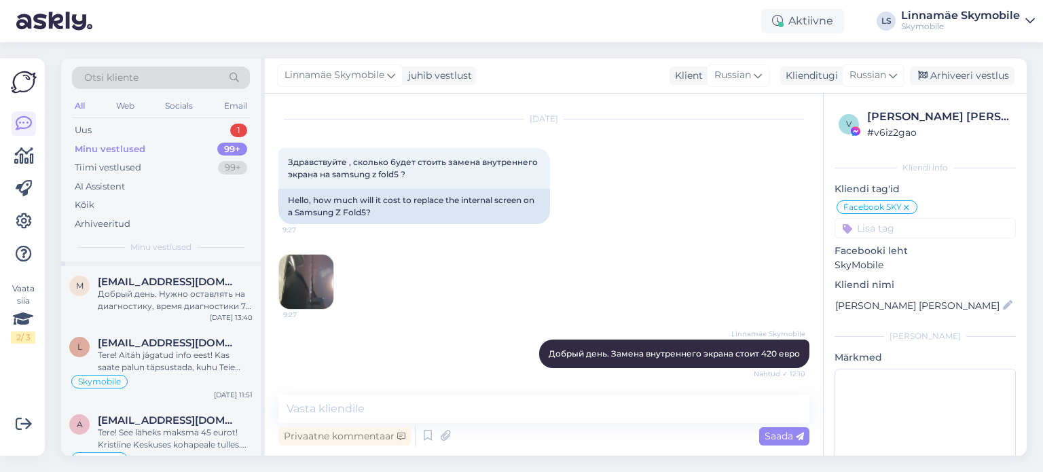
scroll to position [0, 0]
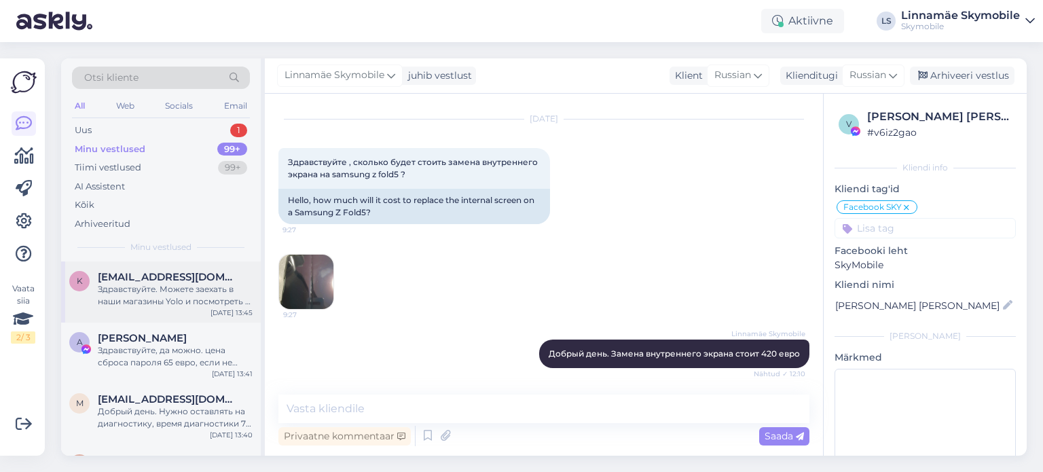
click at [182, 279] on span "kadikatz@hotmail.com" at bounding box center [168, 277] width 141 height 12
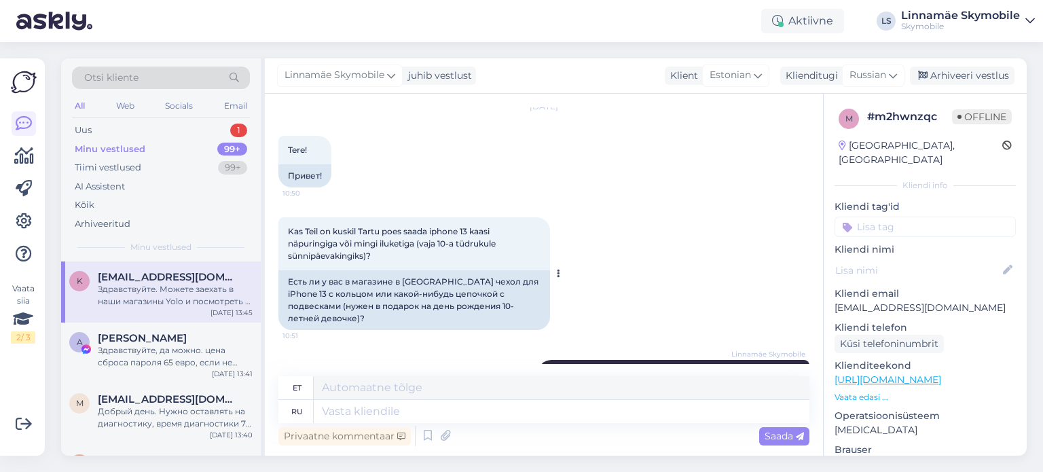
scroll to position [130, 0]
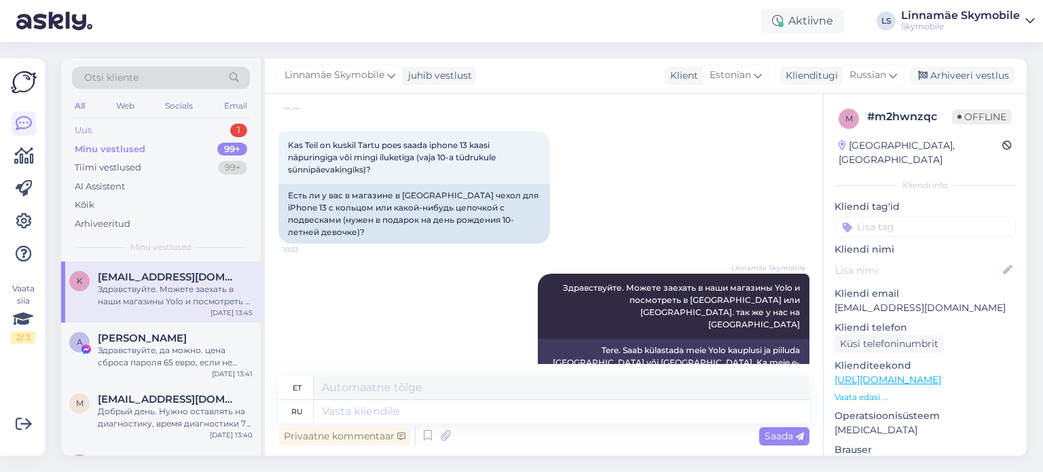
click at [91, 125] on div "Uus" at bounding box center [83, 131] width 17 height 14
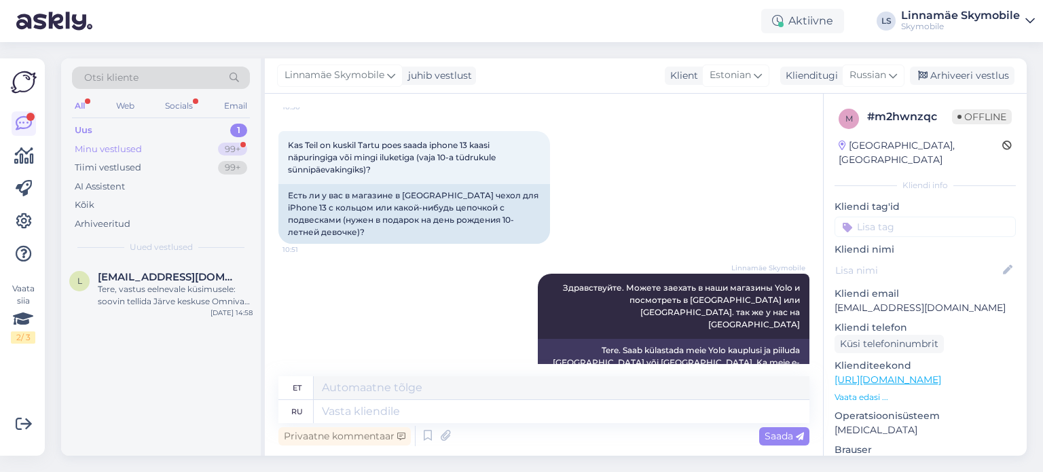
click at [125, 140] on div "Minu vestlused 99+" at bounding box center [161, 149] width 178 height 19
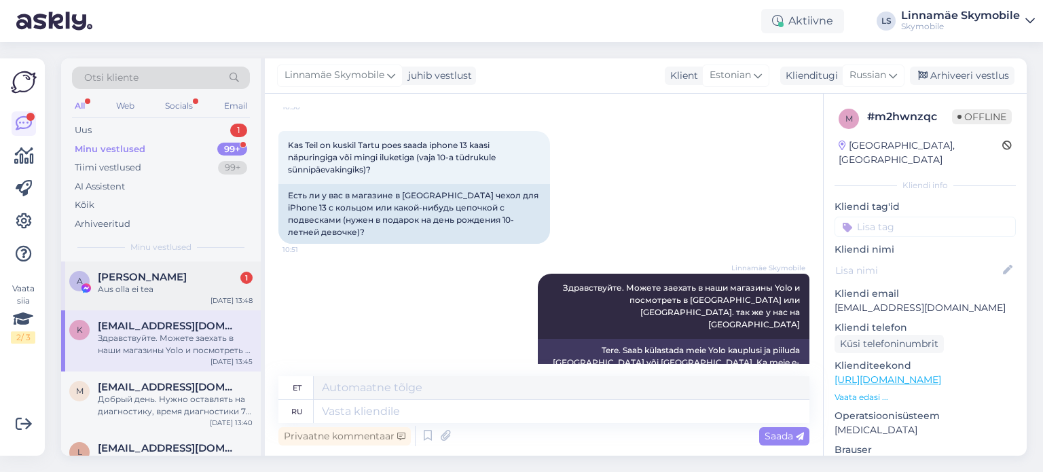
click at [170, 286] on div "Aus olla ei tea" at bounding box center [175, 289] width 155 height 12
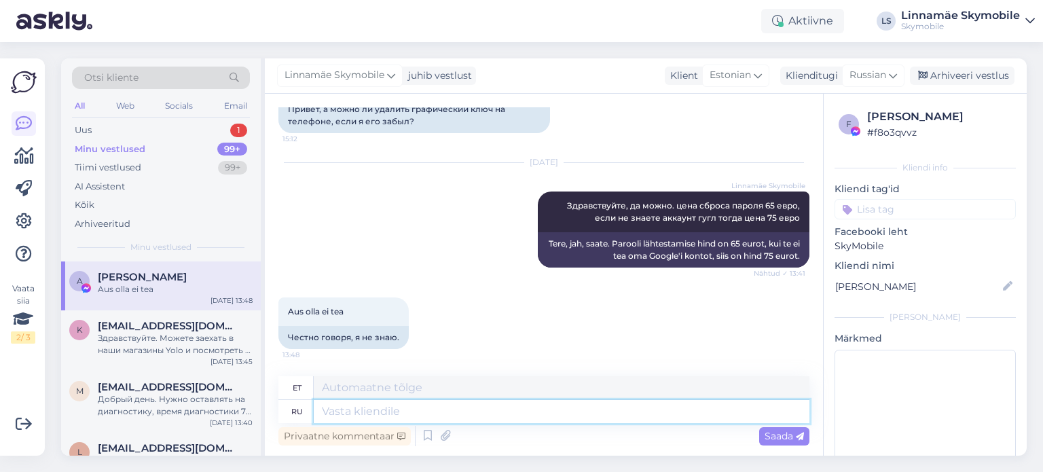
click at [483, 411] on textarea at bounding box center [561, 411] width 495 height 23
type textarea "ну"
type textarea "Noh"
type textarea "ну либо"
type textarea "noh, kumbki"
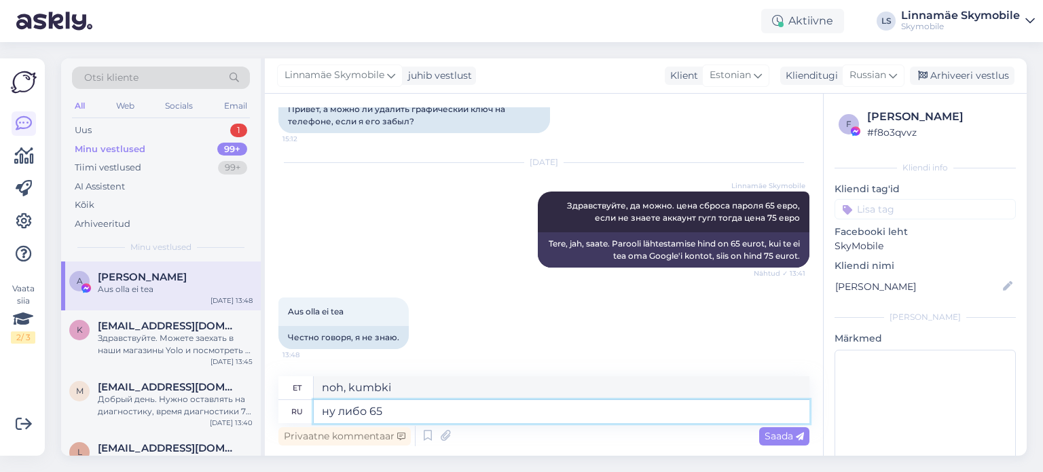
type textarea "ну либо 65"
type textarea "noh või 65"
type textarea "ну либо 65 либо"
type textarea "noh, kas 65 või"
type textarea "ну либо 65 либо 75"
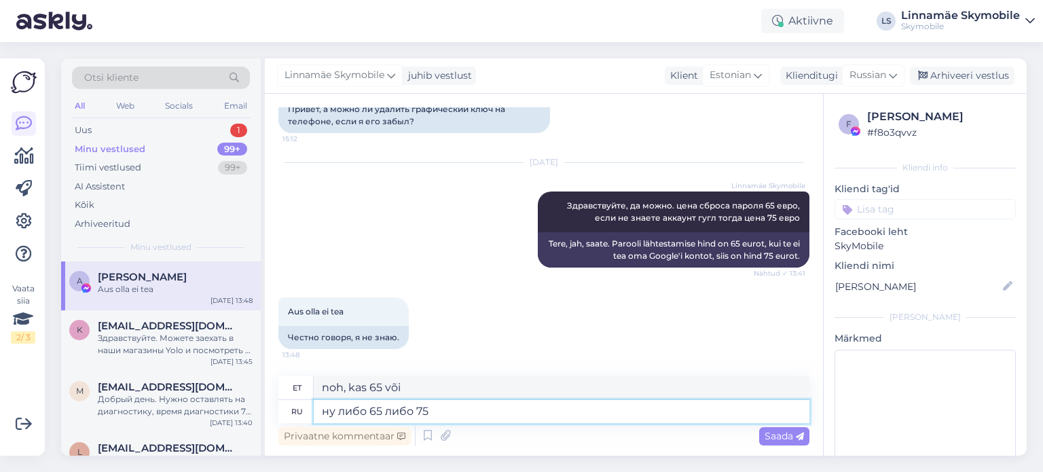
type textarea "noh, kas 65 või 75"
type textarea "ну либо 65 либо 75 евро"
type textarea "no kas 65 või 75 eurot"
type textarea "ну либо 65 л"
type textarea "noh, kas 65 või 75"
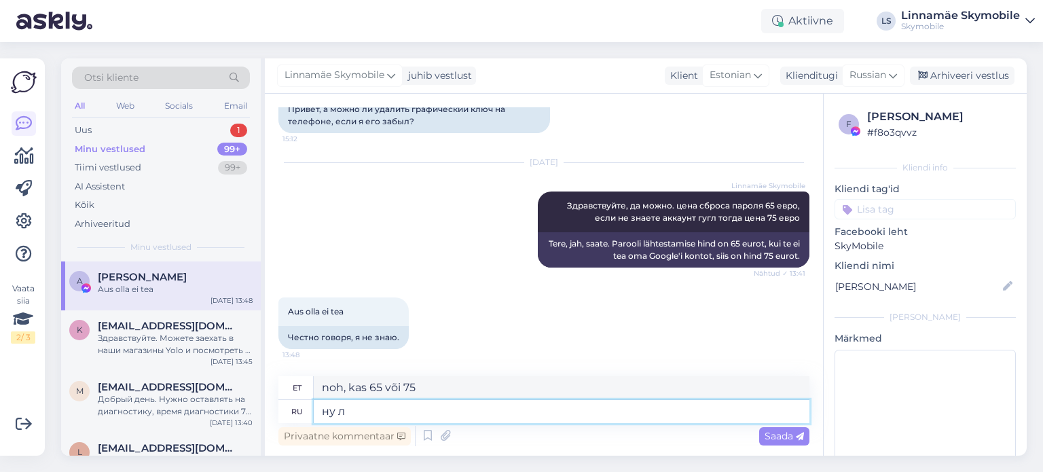
type textarea "ну"
type textarea "noh või 65"
type textarea "н"
type textarea "noh, kas 65 või"
type textarea "Noh"
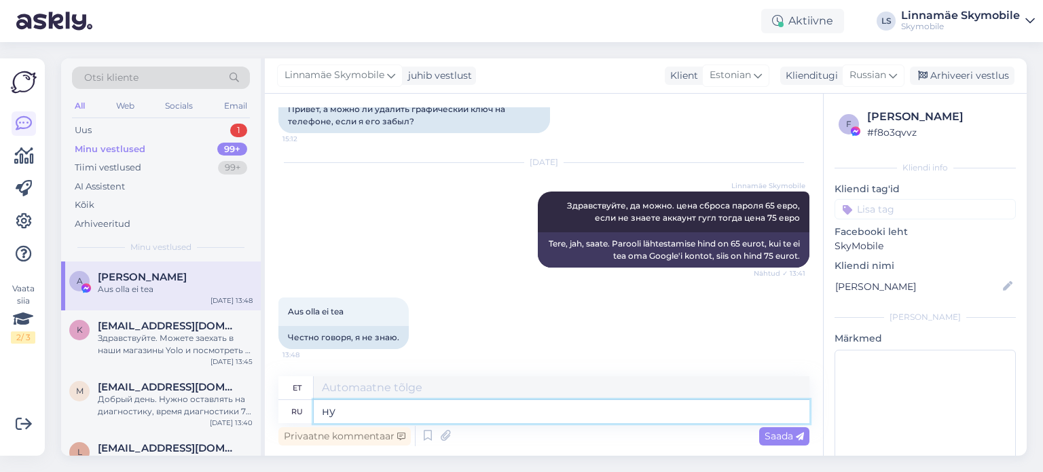
type textarea "ну"
type textarea "Noh"
type textarea "ну после"
type textarea "ka pärast"
type textarea "ну после сброса"
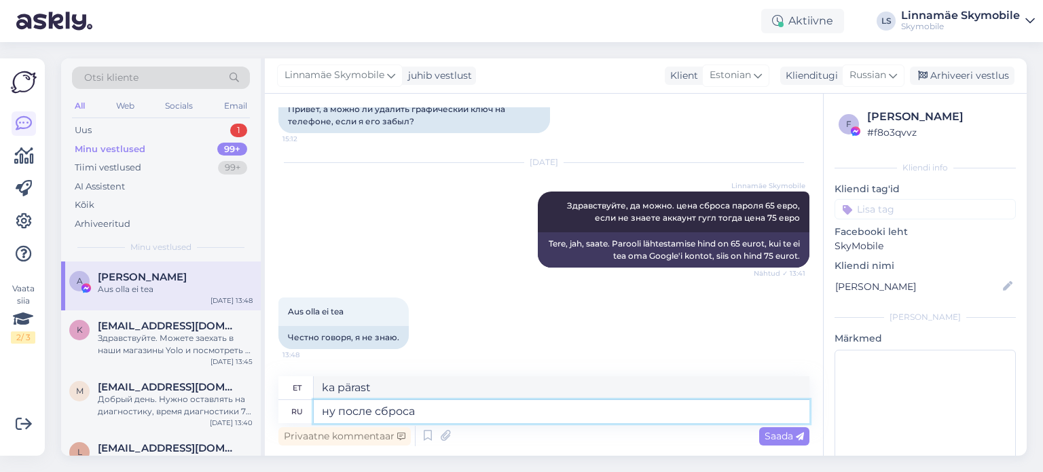
type textarea "hästi pärast lähtestamist"
type textarea "ну после сброса переднего"
type textarea "hästi pärast esipaneeli lähtestamist"
type textarea "ну после сброса переднего пароля"
type textarea "hästi pärast esiparooli lähtestamist"
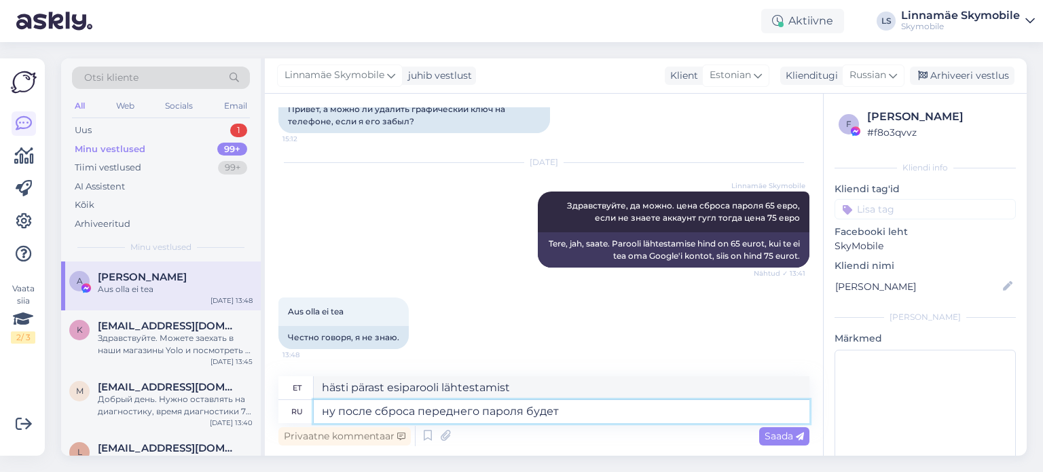
type textarea "ну после сброса переднего пароля будет"
type textarea "Noh, pärast esiparooli lähtestamist on see nii"
type textarea "ну после сброса переднего пароля будет понятно ст"
type textarea "Noh, pärast esiparooli lähtestamist on see selge"
type textarea "ну после сброса переднего пароля будет понятно стоит там"
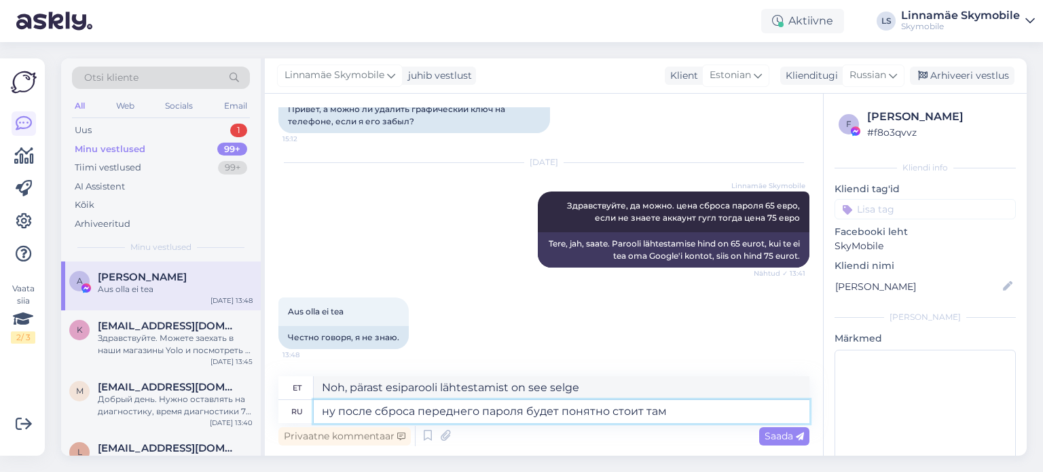
type textarea "Noh, pärast esiparooli lähtestamist saab selgeks, mis seal on"
type textarea "ну после сброса переднего пароля будет понятно стоит там аккаунт и"
type textarea "Noh, pärast esiparooli lähtestamist on selge, et seal on konto."
type textarea "ну после сброса переднего пароля будет понятно стоит там аккаунт или н"
type textarea "Noh, pärast esiparooli lähtestamist on selge, kas seal on konto või mitte."
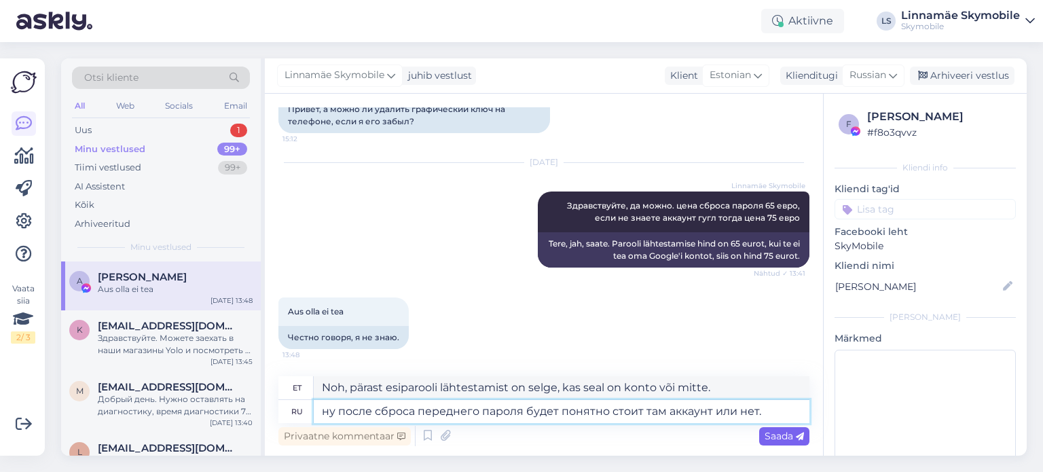
type textarea "ну после сброса переднего пароля будет понятно стоит там аккаунт или нет."
click at [786, 436] on span "Saada" at bounding box center [783, 436] width 39 height 12
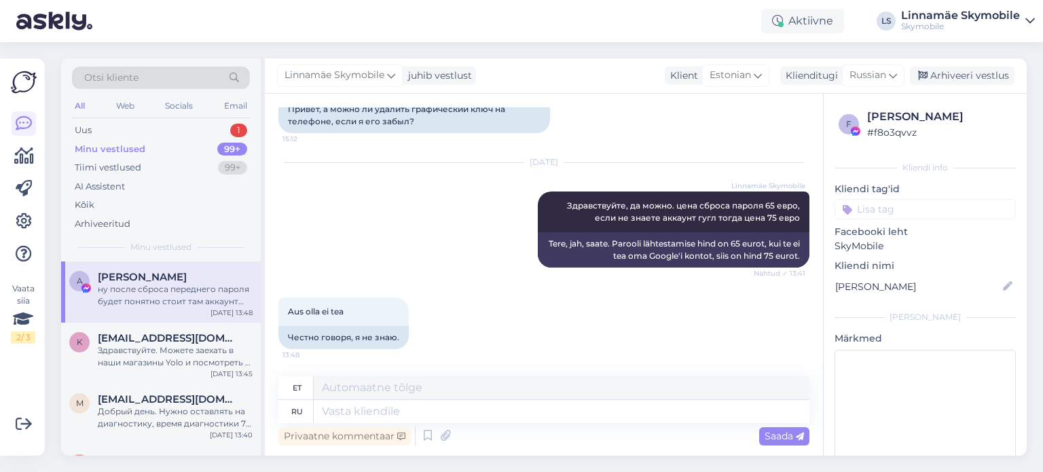
scroll to position [228, 0]
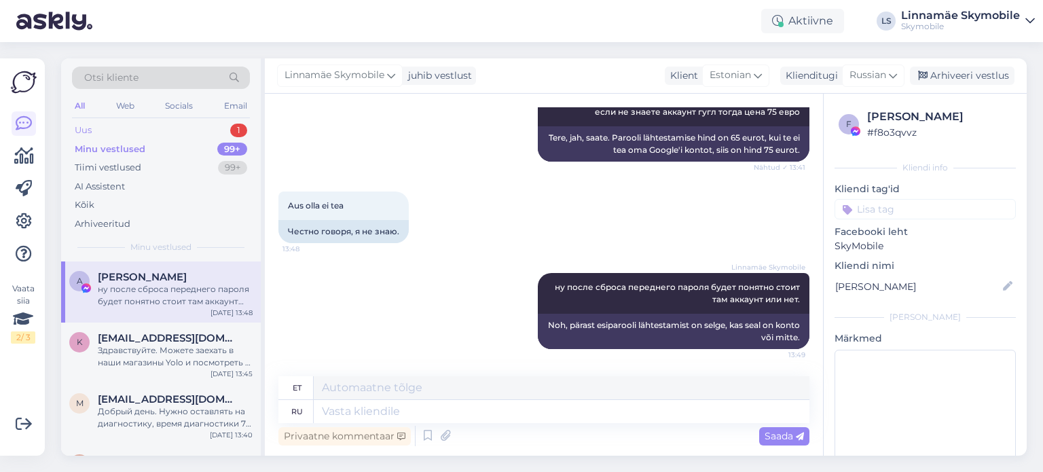
click at [107, 128] on div "Uus 1" at bounding box center [161, 130] width 178 height 19
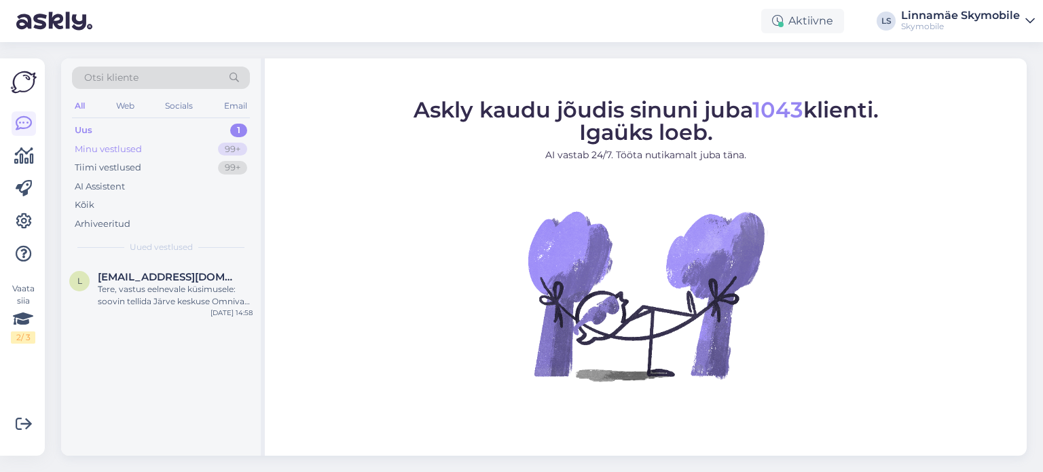
click at [133, 151] on div "Minu vestlused" at bounding box center [108, 150] width 67 height 14
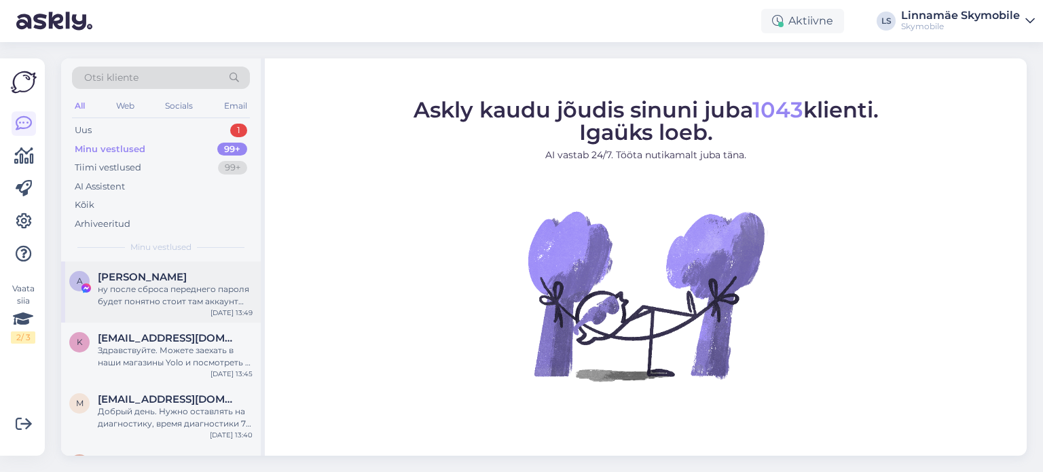
click at [176, 301] on div "ну после сброса переднего пароля будет понятно стоит там аккаунт или нет." at bounding box center [175, 295] width 155 height 24
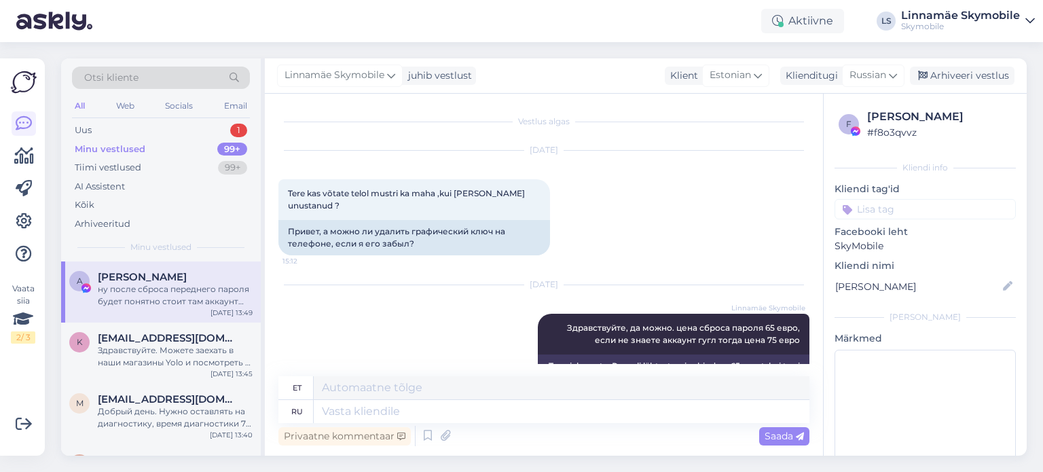
scroll to position [228, 0]
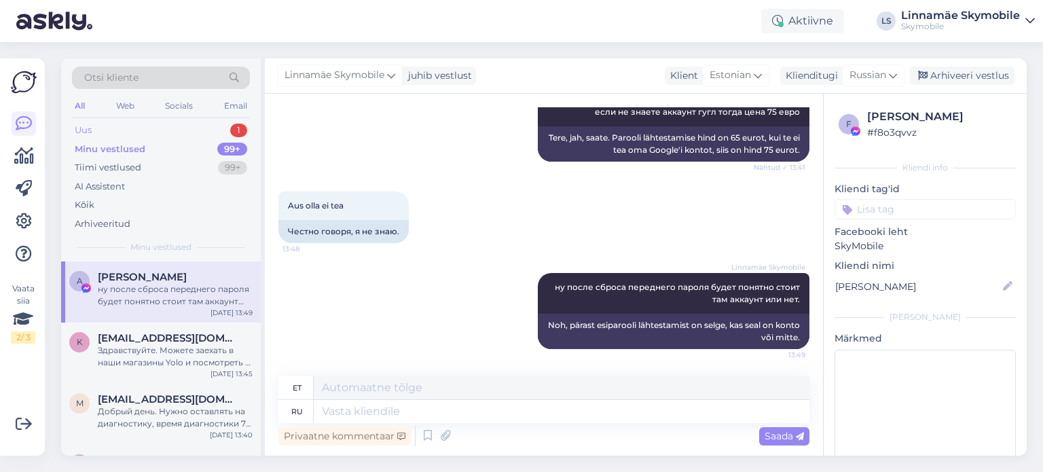
click at [84, 130] on div "Uus" at bounding box center [83, 131] width 17 height 14
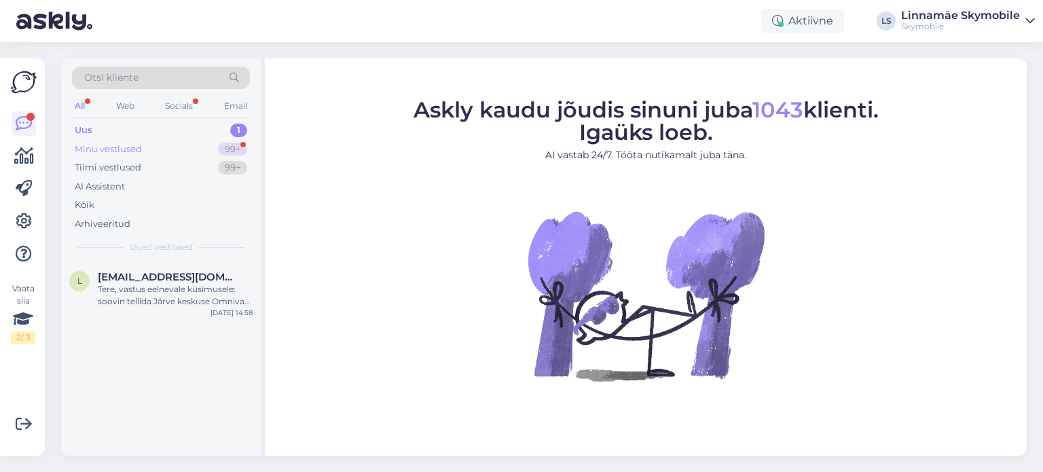
click at [78, 151] on div "Minu vestlused" at bounding box center [108, 150] width 67 height 14
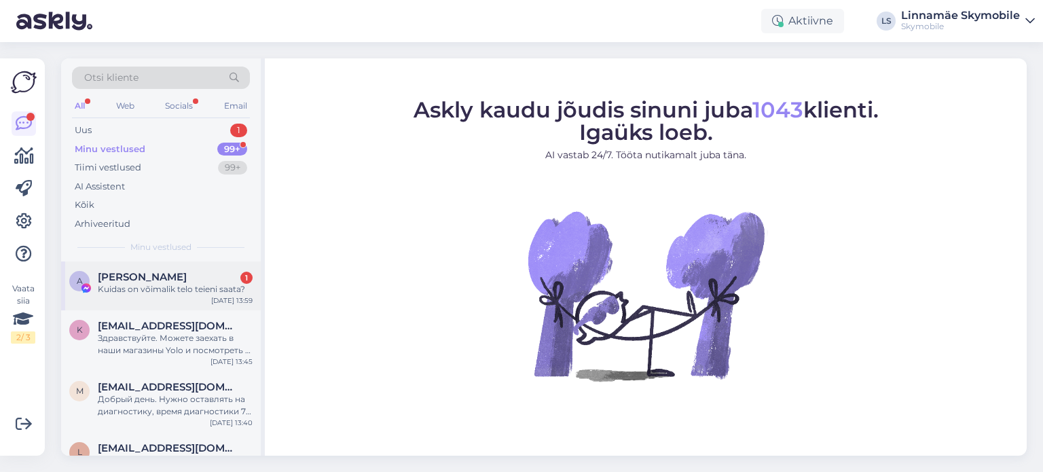
click at [189, 293] on div "Kuidas on võimalik telo teieni saata?" at bounding box center [175, 289] width 155 height 12
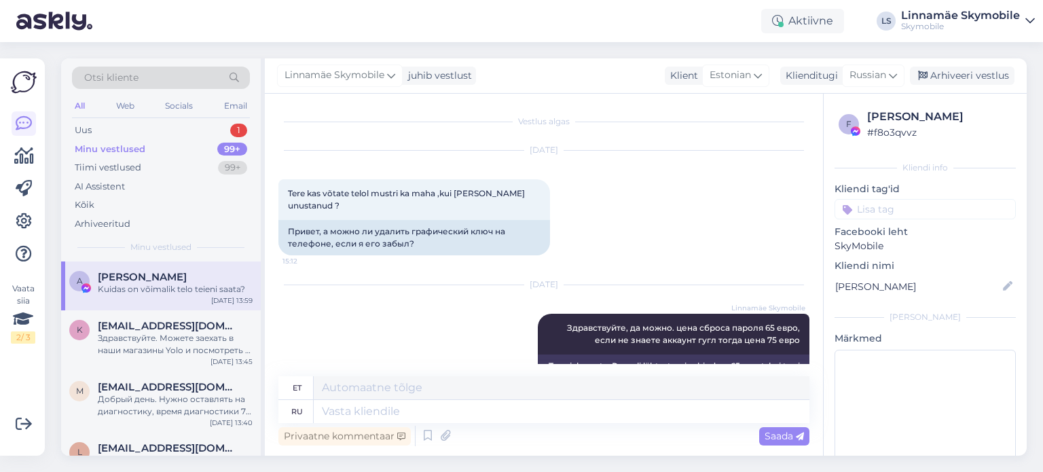
scroll to position [310, 0]
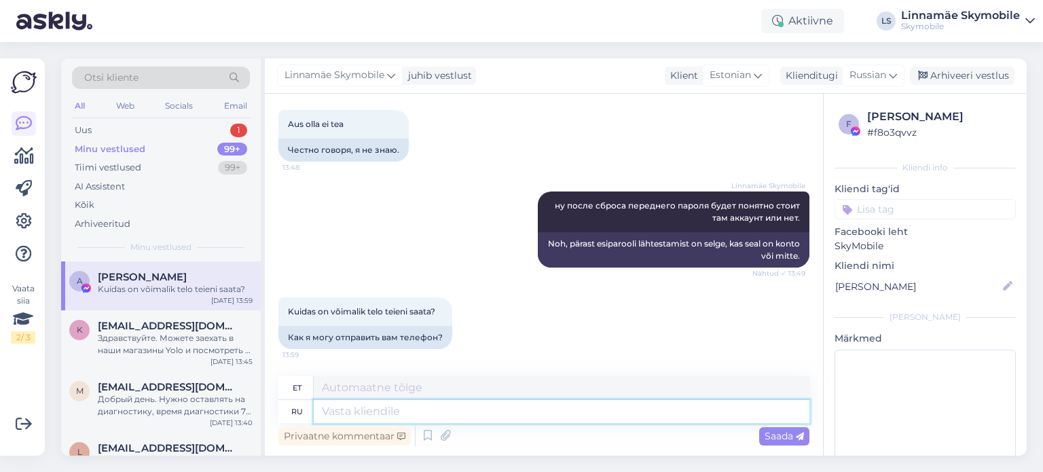
click at [363, 411] on textarea at bounding box center [561, 411] width 495 height 23
type textarea "можете"
type textarea "sa saad"
type textarea "можете принести"
type textarea "kas sa saaksid selle tuua?"
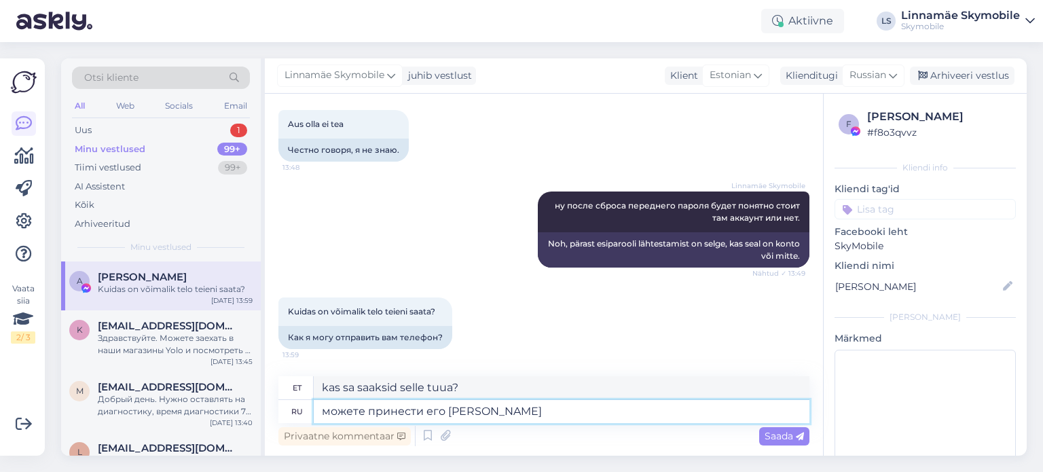
type textarea "можете принести его в"
type textarea "sa võid selle sisse tuua"
type textarea "можете принести его в любо"
type textarea "Saate selle ükskõik kuhu tuua"
type textarea "можете принести его в любое"
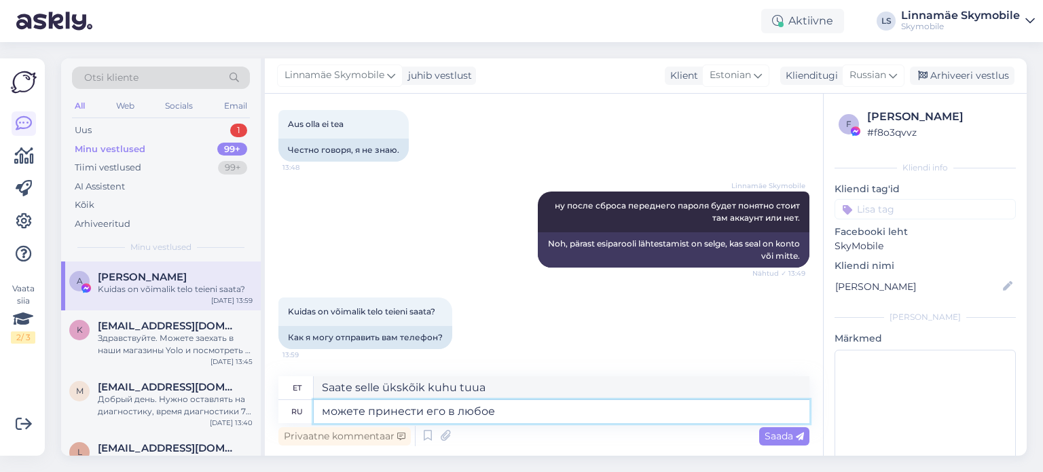
type textarea "võid selle ükskõik kuhu tuua"
type textarea "можете принести его в любое из наших п"
type textarea "Võite selle tuua ükskõik millisesse meie"
type textarea "можете принести его в любое из наших представитель"
type textarea "Võite selle tuua ükskõik millisesse meie esindusse"
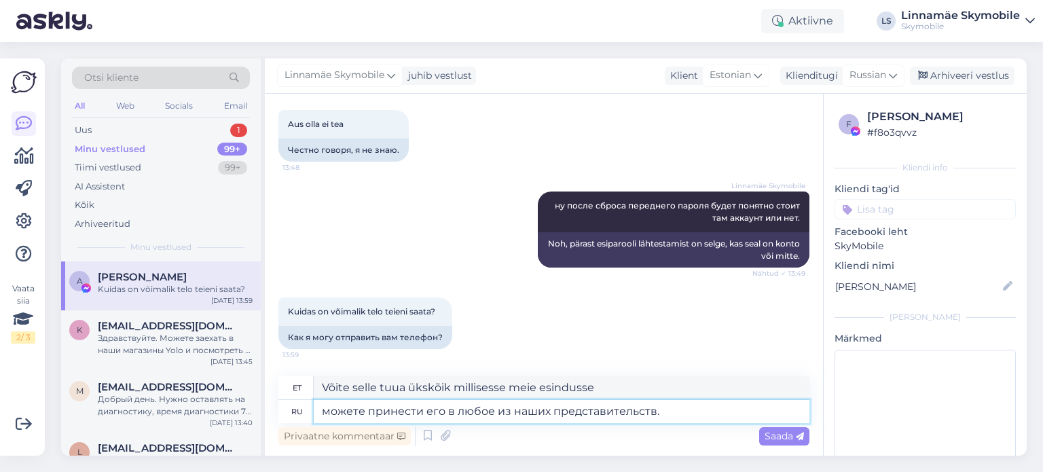
type textarea "можете принести его в любое из наших представительств."
type textarea "Võite selle tuua ükskõik millisesse meie esindusse."
type textarea "можете принести его в любое из наших представительств"
type textarea "Võite selle tuua ükskõik millisesse meie esindusse"
type textarea "можете принести его в любое из наших представительств и о"
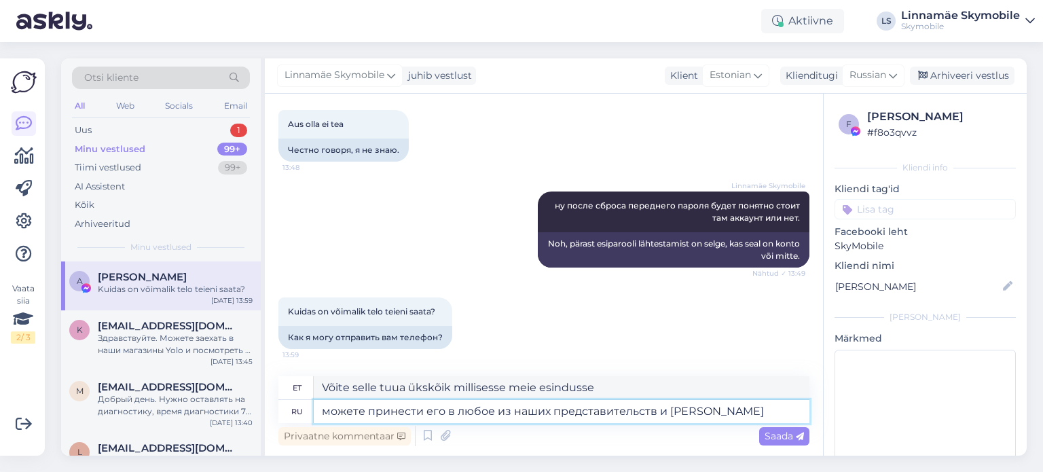
type textarea "Võite selle tuua ükskõik millisesse meie esindusse ja"
type textarea "можете принести его в любое из наших представительств и оставить"
type textarea "Võite selle tuua ükskõik millisesse meie kontorisse ja jätta sinna."
type textarea "можете принести его в любое из наших представительств"
type textarea "Võite selle tuua ükskõik millisesse meie esindusse"
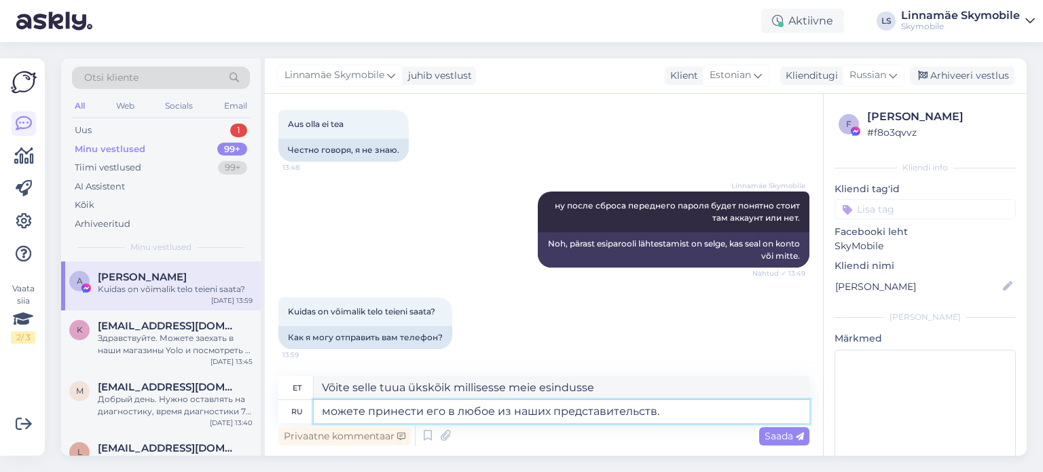
type textarea "можете принести его в любое из наших представительств."
type textarea "Võite selle tuua ükskõik millisesse meie esindusse."
type textarea "можете принести его в любое из наших представительств. Адреса"
type textarea "Võite selle tuua ükskõik millisesse meie esindusse. Aadressid"
type textarea "можете принести его в любое из наших представительств. Адреса наших"
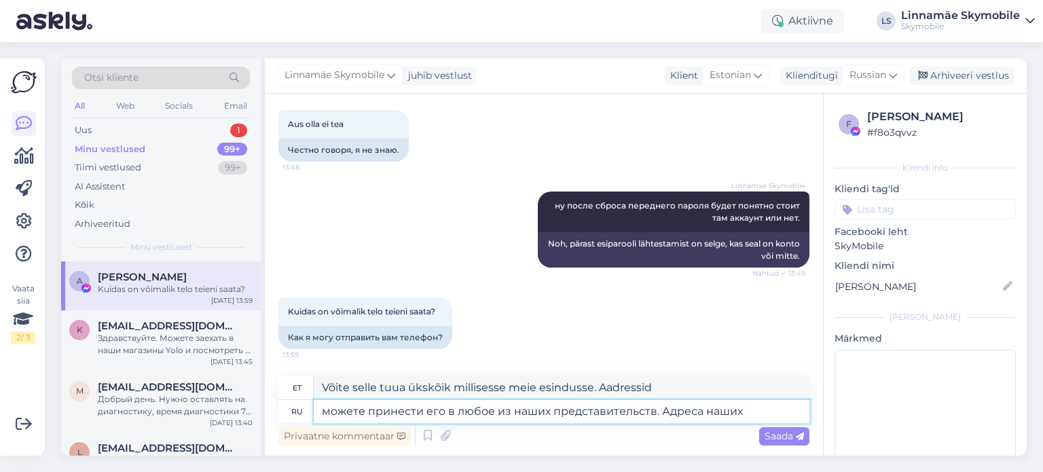
type textarea "Võite selle tuua ükskõik millisesse meie esindusse. Meie esinduste aadressid"
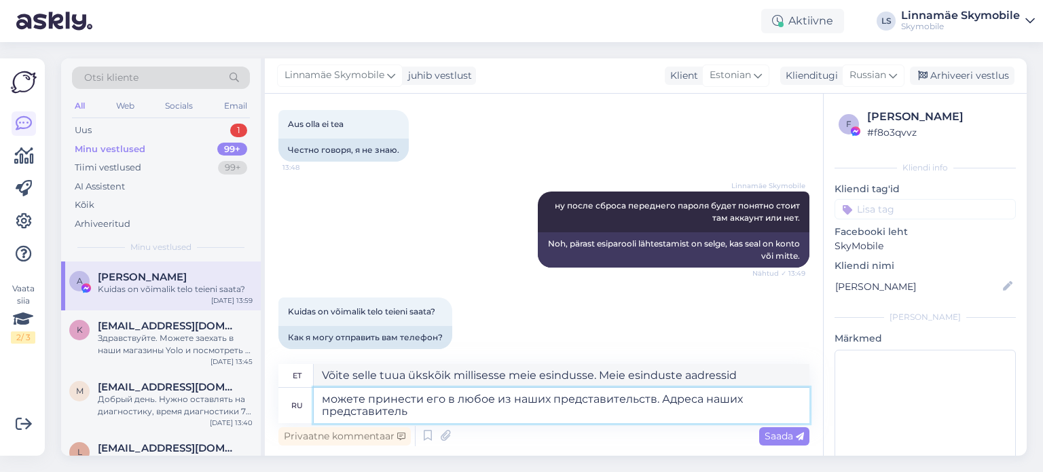
type textarea "можете принести его в любое из наших представительств. Адреса наших представите…"
type textarea "Võite selle tuua ükskõik millisesse meie esindusse. Meie esindajate aadressid"
type textarea "можете принести его в любое из наших представительств. Адреса наших представите…"
type textarea "Võite selle tuua ükskõik millisesse meie esindusse. Meie esinduste aadressid"
type textarea "можете принести его в любое из наших представительств. Адреса наших представите…"
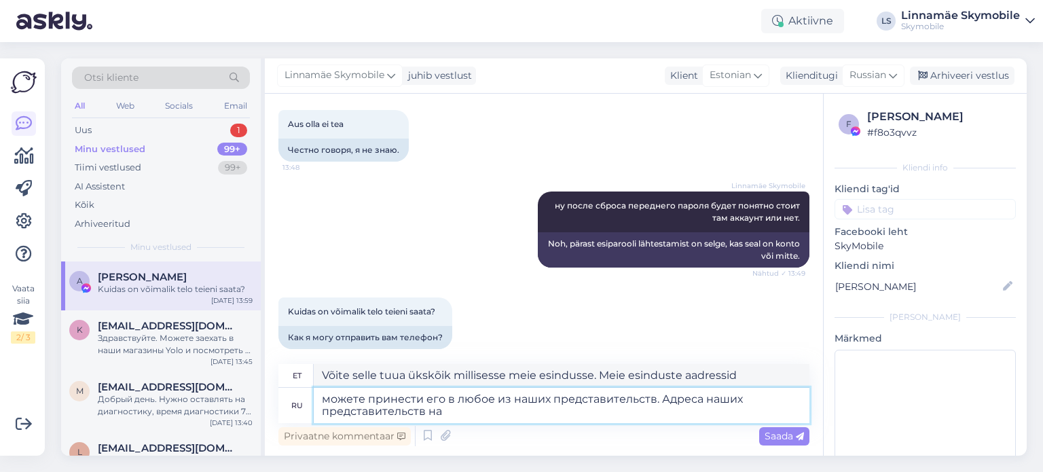
type textarea "Võite selle tuua ükskõik millisesse meie esindusse. Meie esinduste aadressid on…"
type textarea "можете принести его в любое из наших представительств. Адреса наших представите…"
type textarea "Võite selle tuua ükskõik millisesse meie esindusse. Meie esinduste aadressid le…"
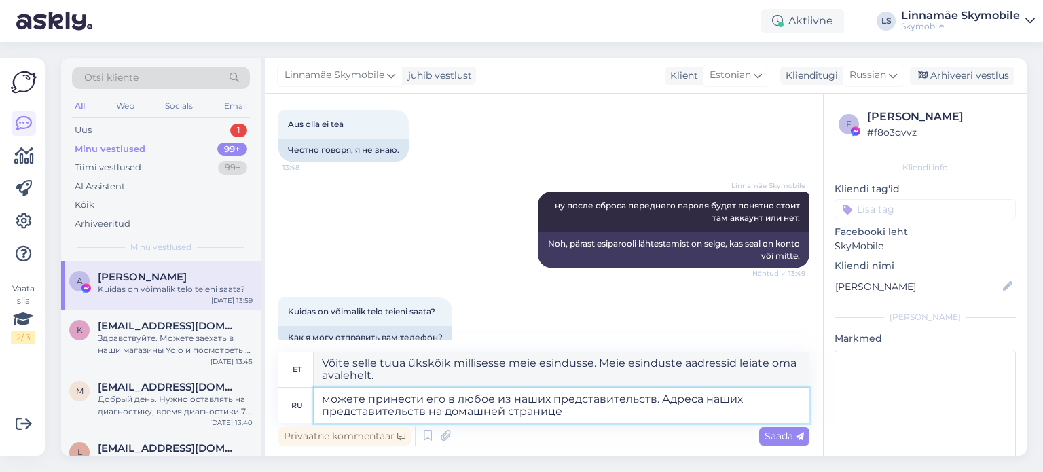
type textarea "можете принести его в любое из наших представительств. Адреса наших представите…"
type textarea "Võite selle tuua ükskõik millisesse meie esindusse. Esinduste aadressid leiate …"
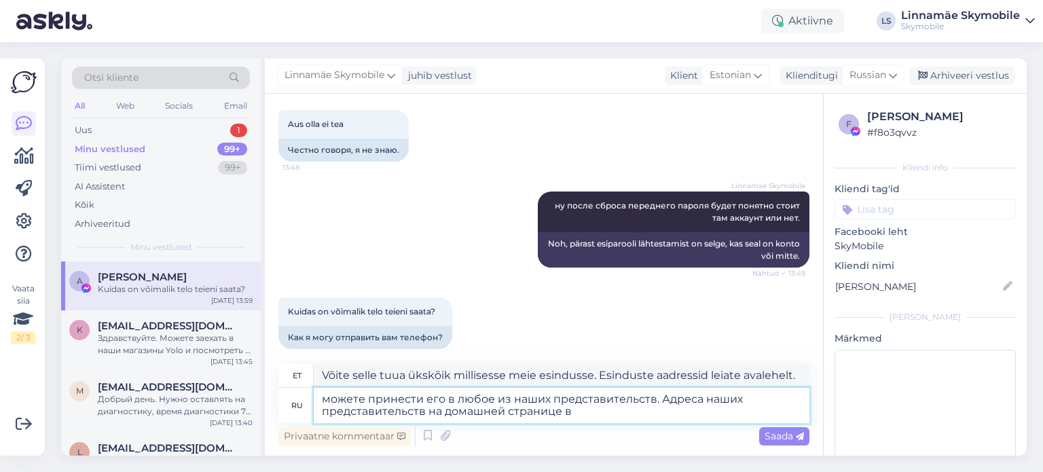
type textarea "можете принести его в любое из наших представительств. Адреса наших представите…"
type textarea "Võite selle tuua ükskõik millisesse meie esindusse. Meie esinduste aadressid le…"
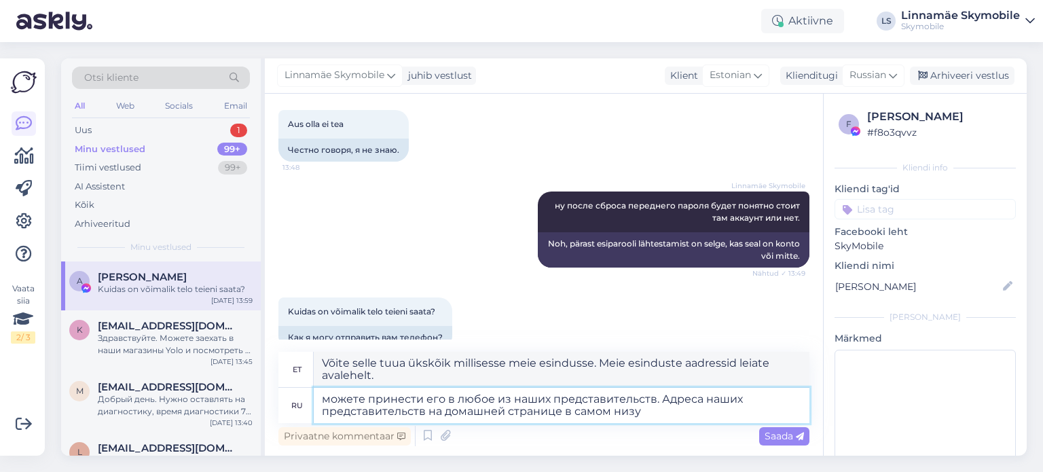
type textarea "можете принести его в любое из наших представительств. Адреса наших представите…"
type textarea "Võite selle tuua ükskõik millisesse meie esindusse. Meie esinduste aadressid le…"
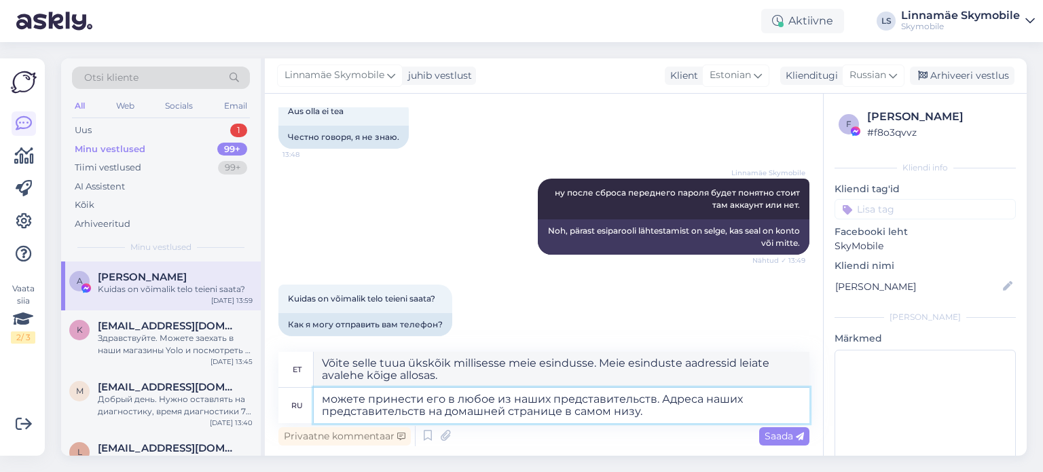
scroll to position [333, 0]
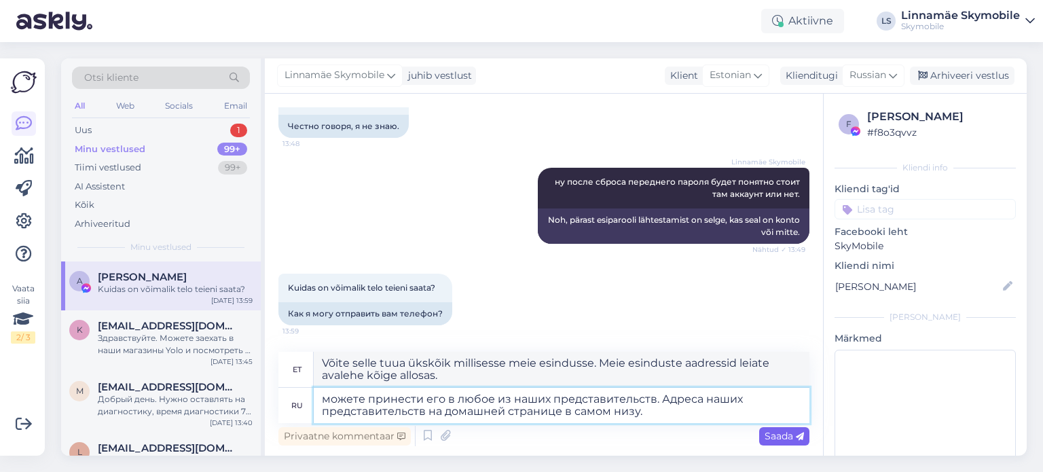
type textarea "можете принести его в любое из наших представительств. Адреса наших представите…"
click at [765, 436] on span "Saada" at bounding box center [783, 436] width 39 height 12
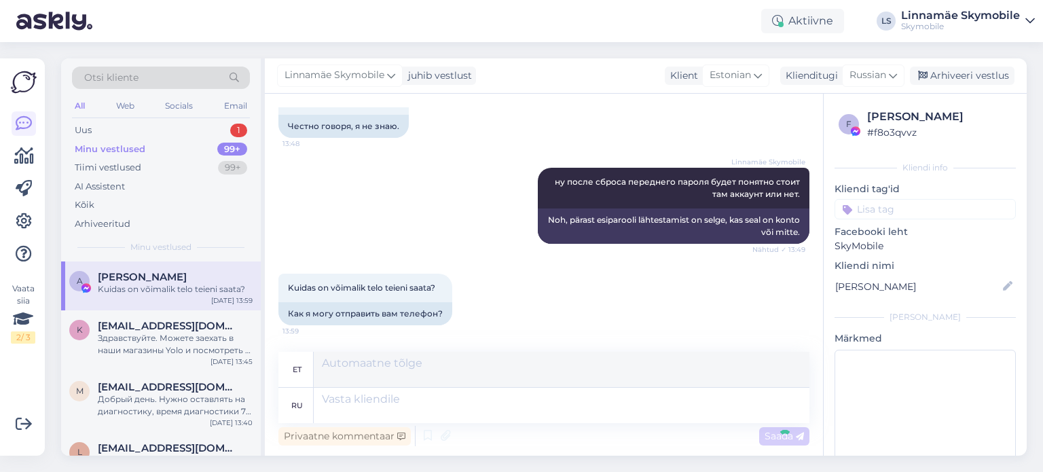
scroll to position [427, 0]
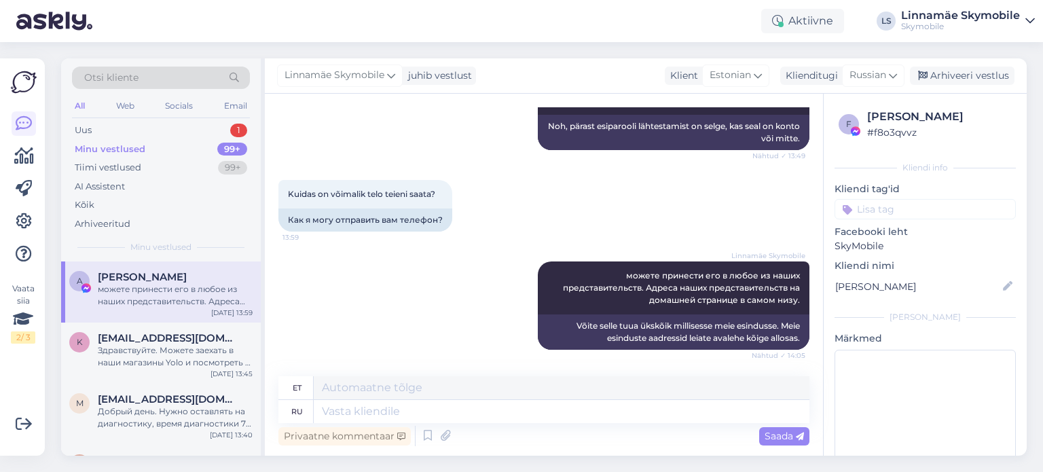
click at [195, 297] on div "можете принести его в любое из наших представительств. Адреса наших представите…" at bounding box center [175, 295] width 155 height 24
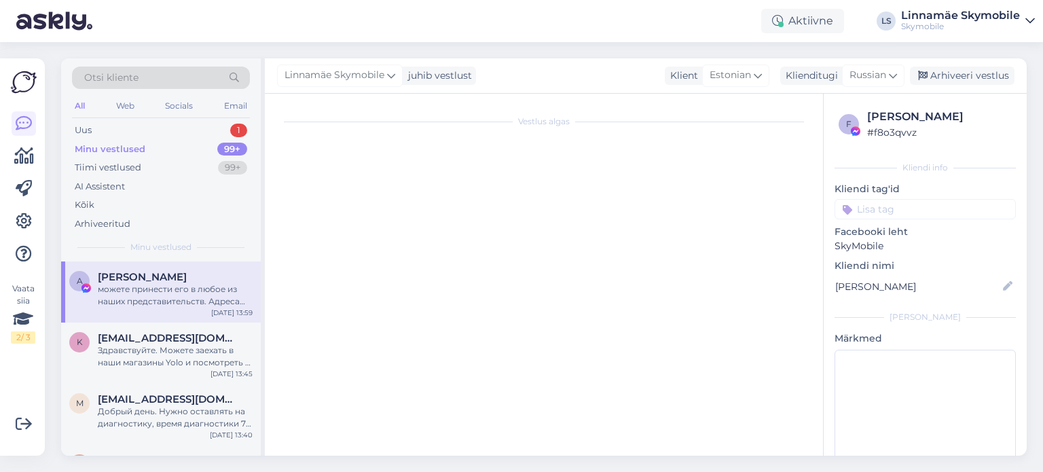
scroll to position [0, 0]
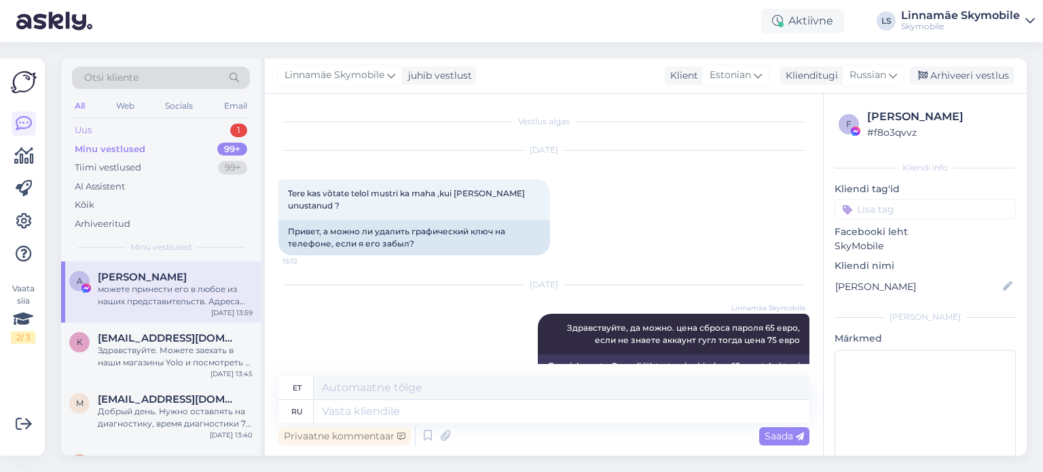
click at [82, 132] on div "Uus" at bounding box center [83, 131] width 17 height 14
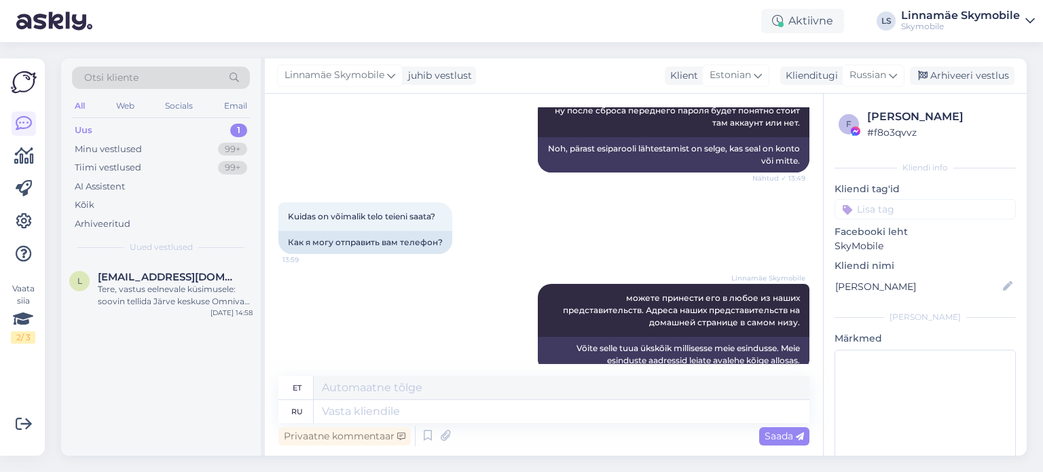
scroll to position [427, 0]
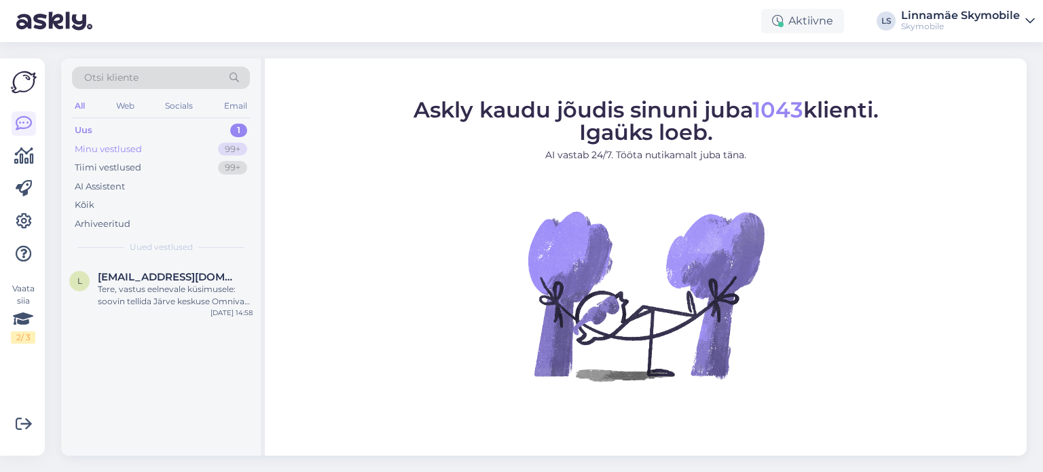
click at [140, 151] on div "Minu vestlused" at bounding box center [108, 150] width 67 height 14
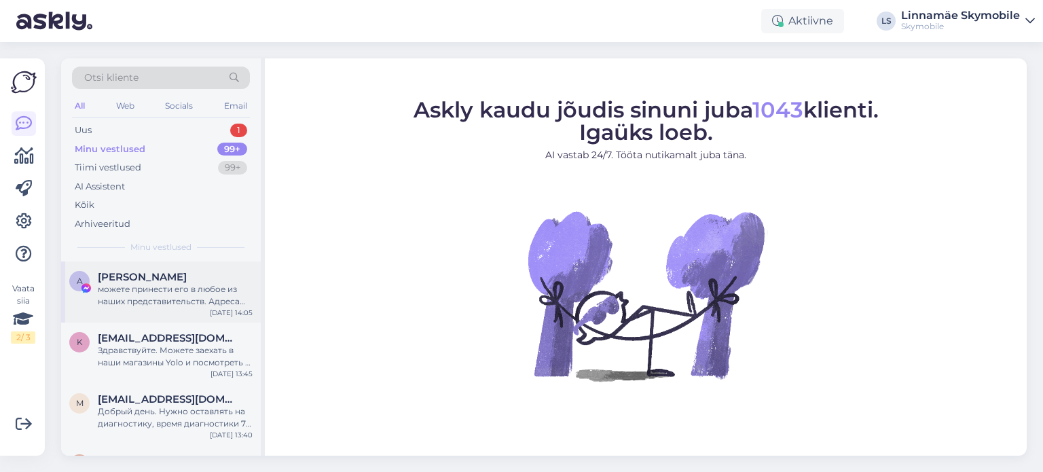
click at [142, 283] on div "можете принести его в любое из наших представительств. Адреса наших представите…" at bounding box center [175, 295] width 155 height 24
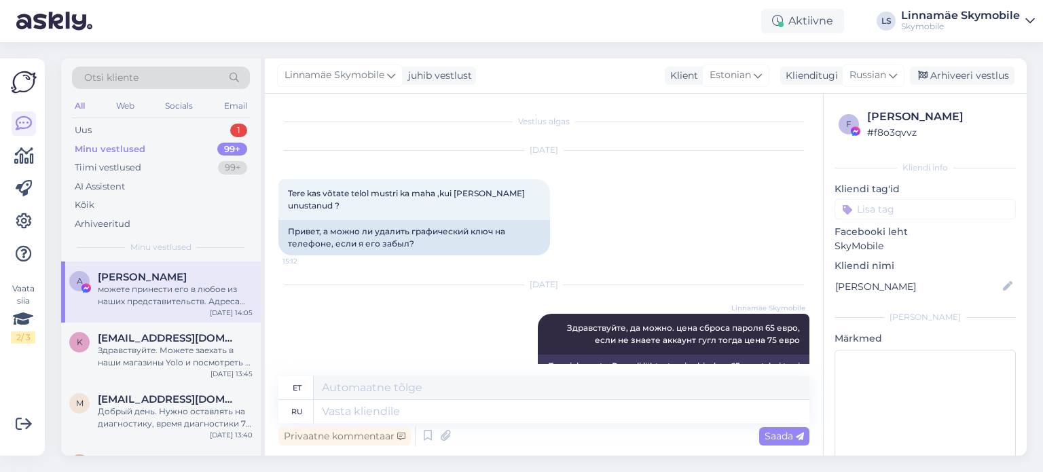
scroll to position [427, 0]
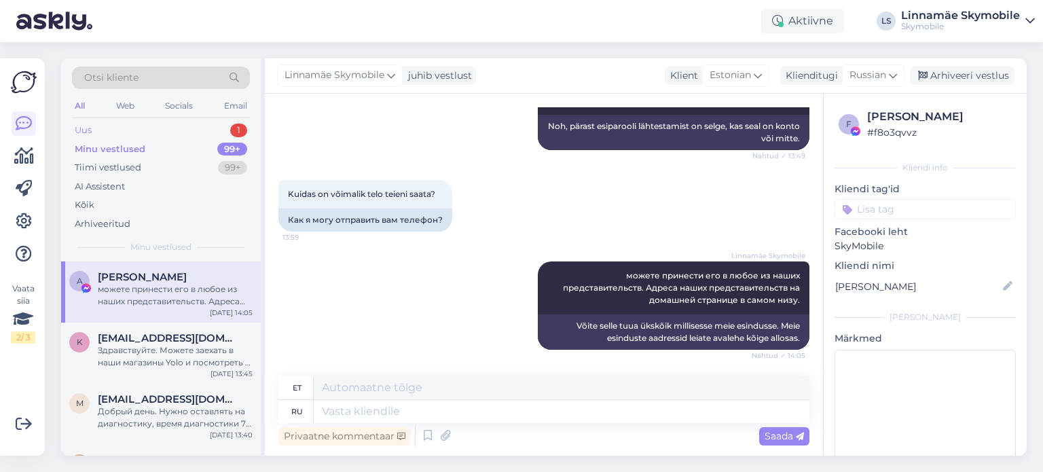
click at [105, 130] on div "Uus 1" at bounding box center [161, 130] width 178 height 19
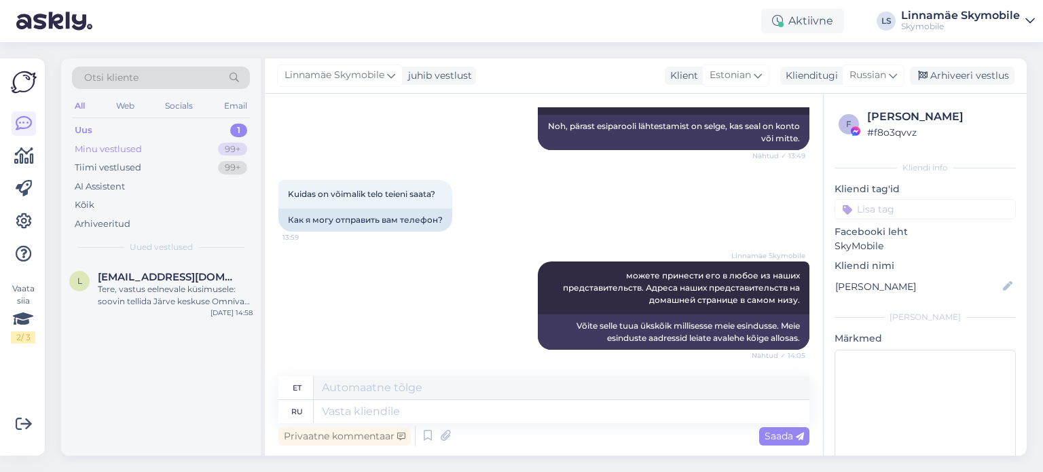
click at [135, 151] on div "Minu vestlused" at bounding box center [108, 150] width 67 height 14
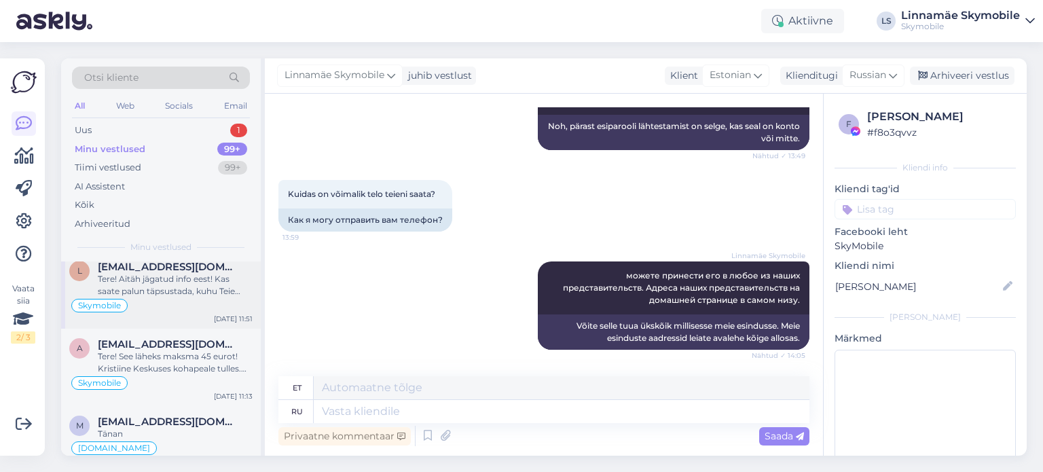
scroll to position [136, 0]
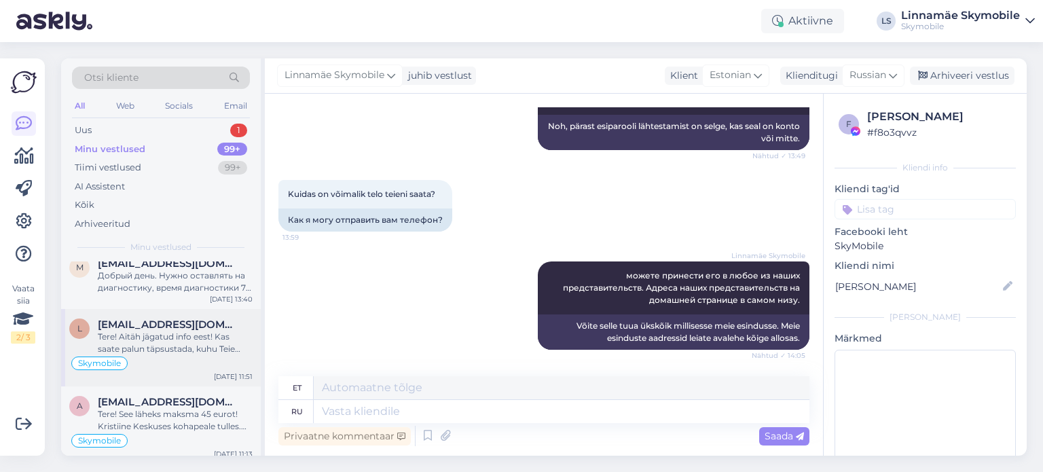
click at [207, 355] on div "Skymobile" at bounding box center [160, 363] width 183 height 16
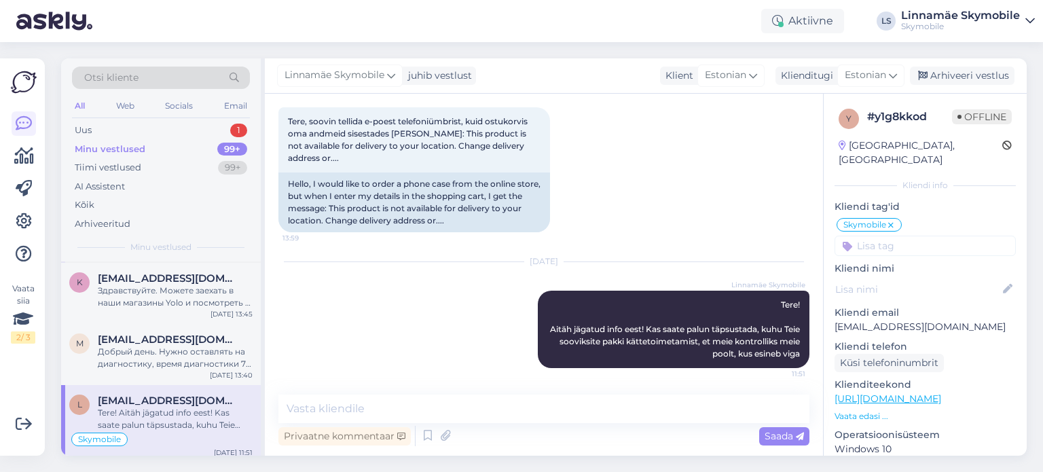
scroll to position [0, 0]
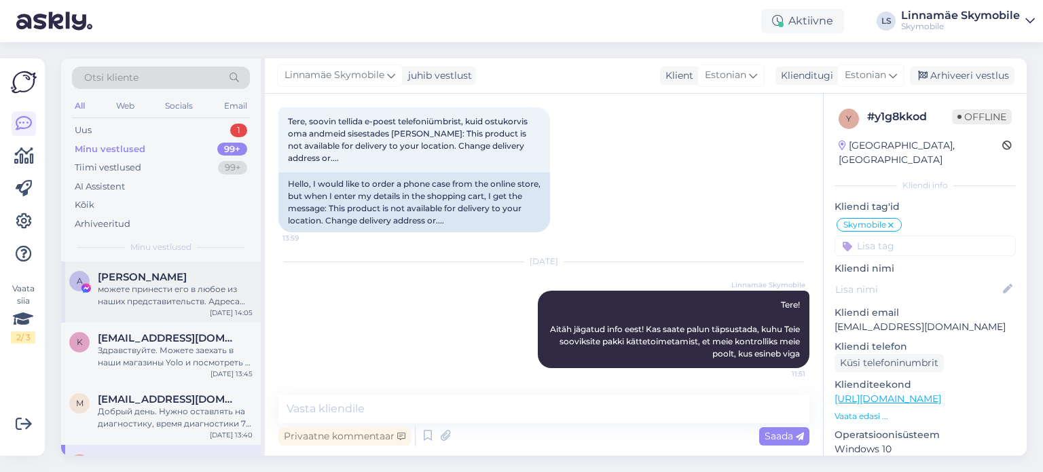
click at [178, 299] on div "можете принести его в любое из наших представительств. Адреса наших представите…" at bounding box center [175, 295] width 155 height 24
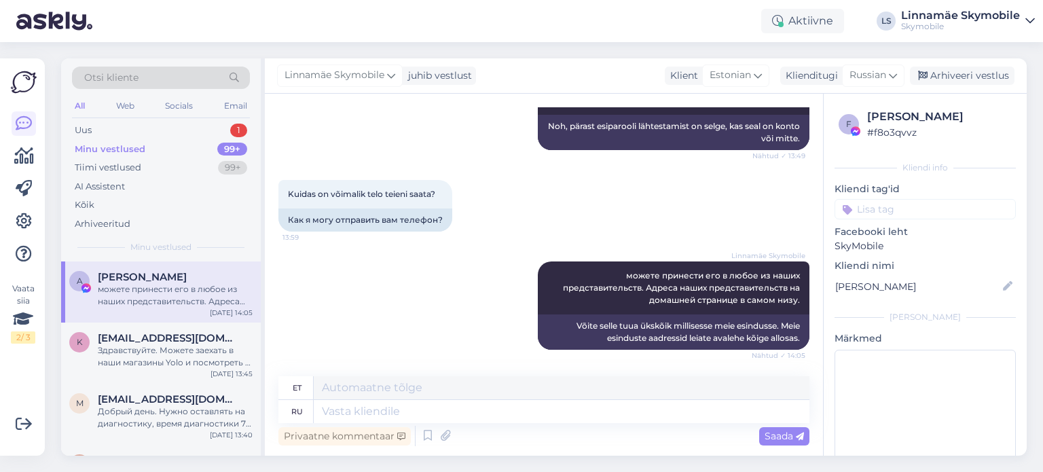
click at [95, 116] on div "All Web Socials Email" at bounding box center [161, 107] width 178 height 21
click at [90, 122] on div "Uus 1" at bounding box center [161, 130] width 178 height 19
